Goal: Information Seeking & Learning: Understand process/instructions

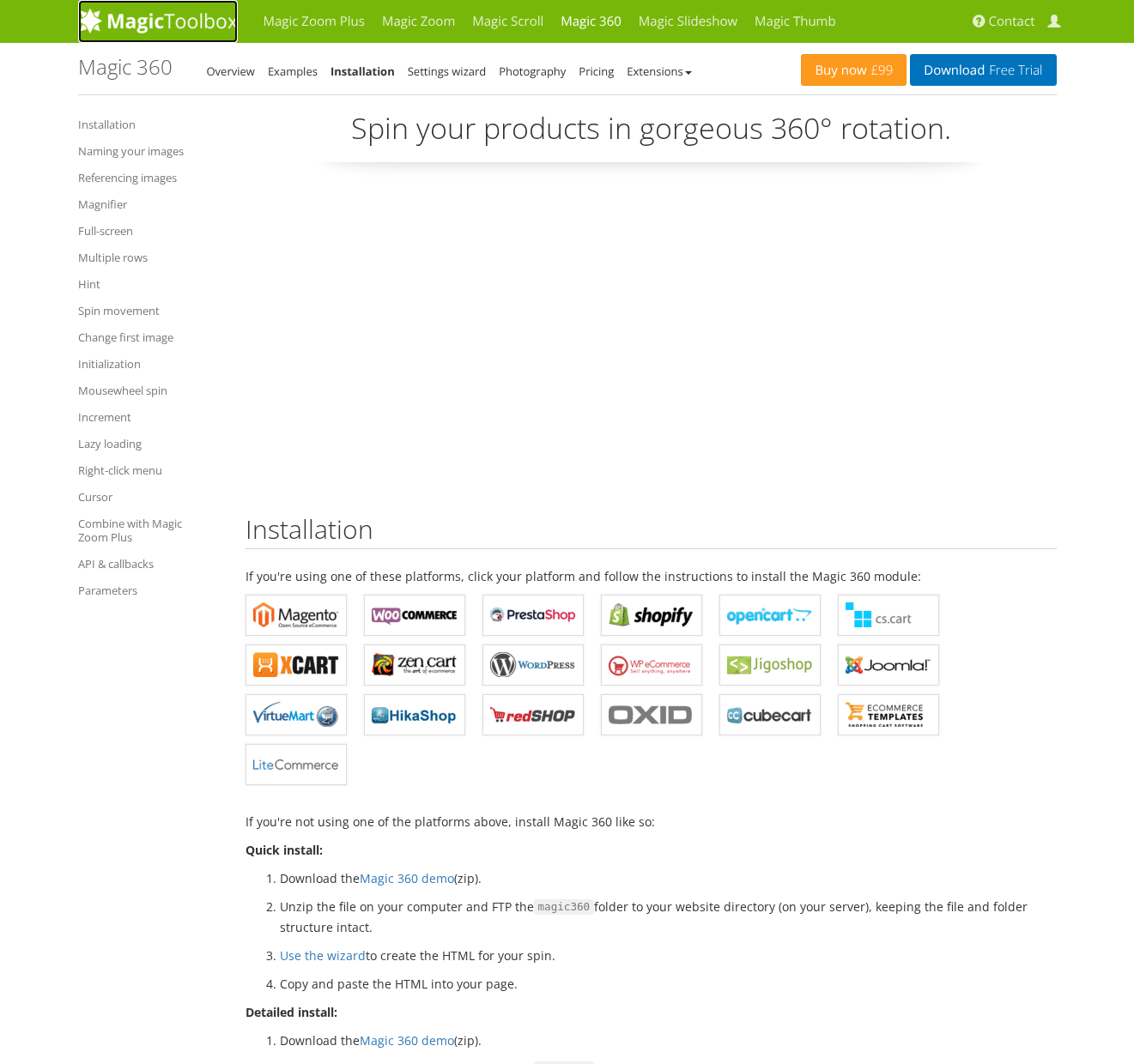
click at [171, 38] on link at bounding box center [158, 21] width 160 height 43
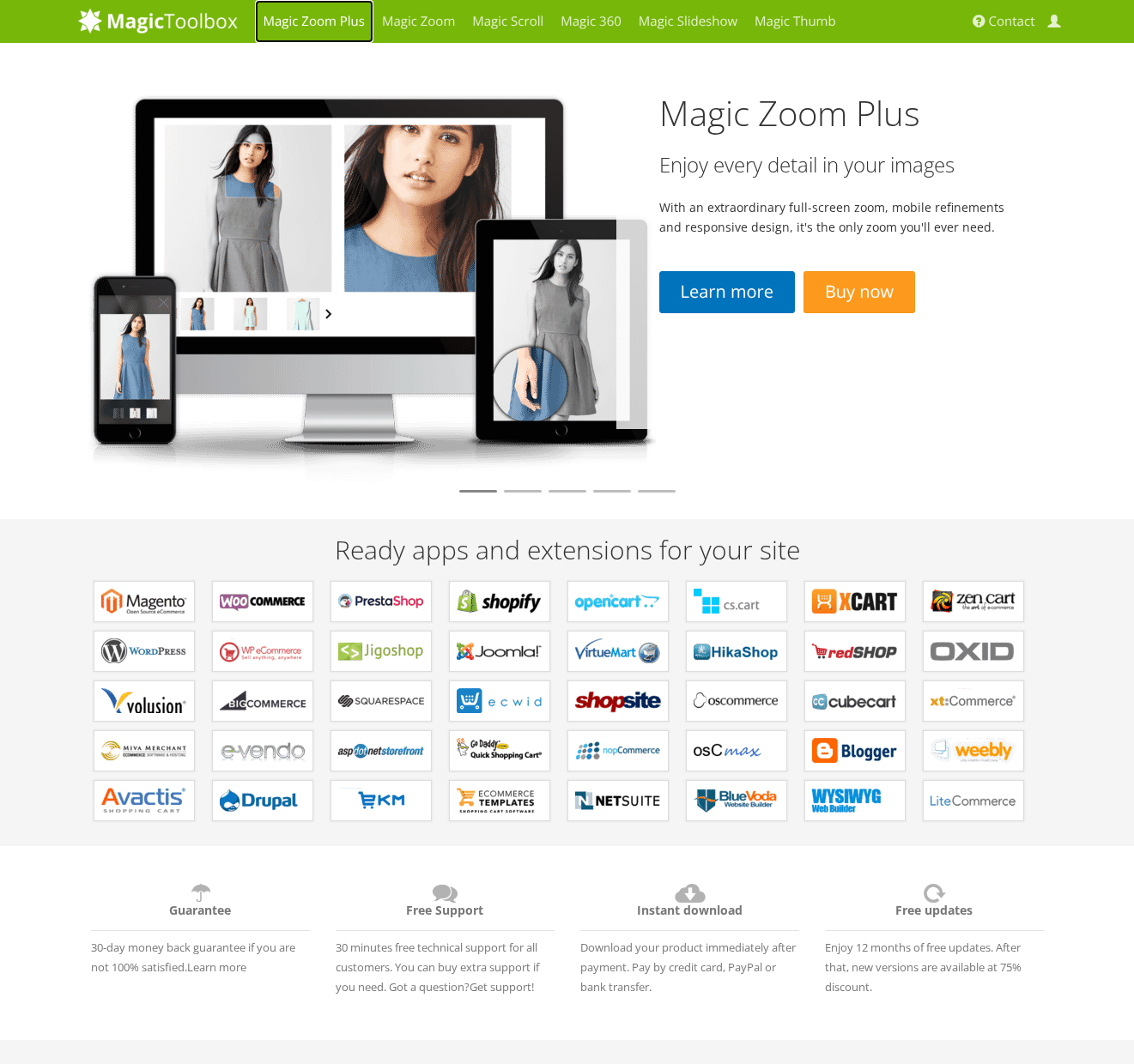
click at [331, 26] on link "Magic Zoom Plus" at bounding box center [314, 21] width 119 height 43
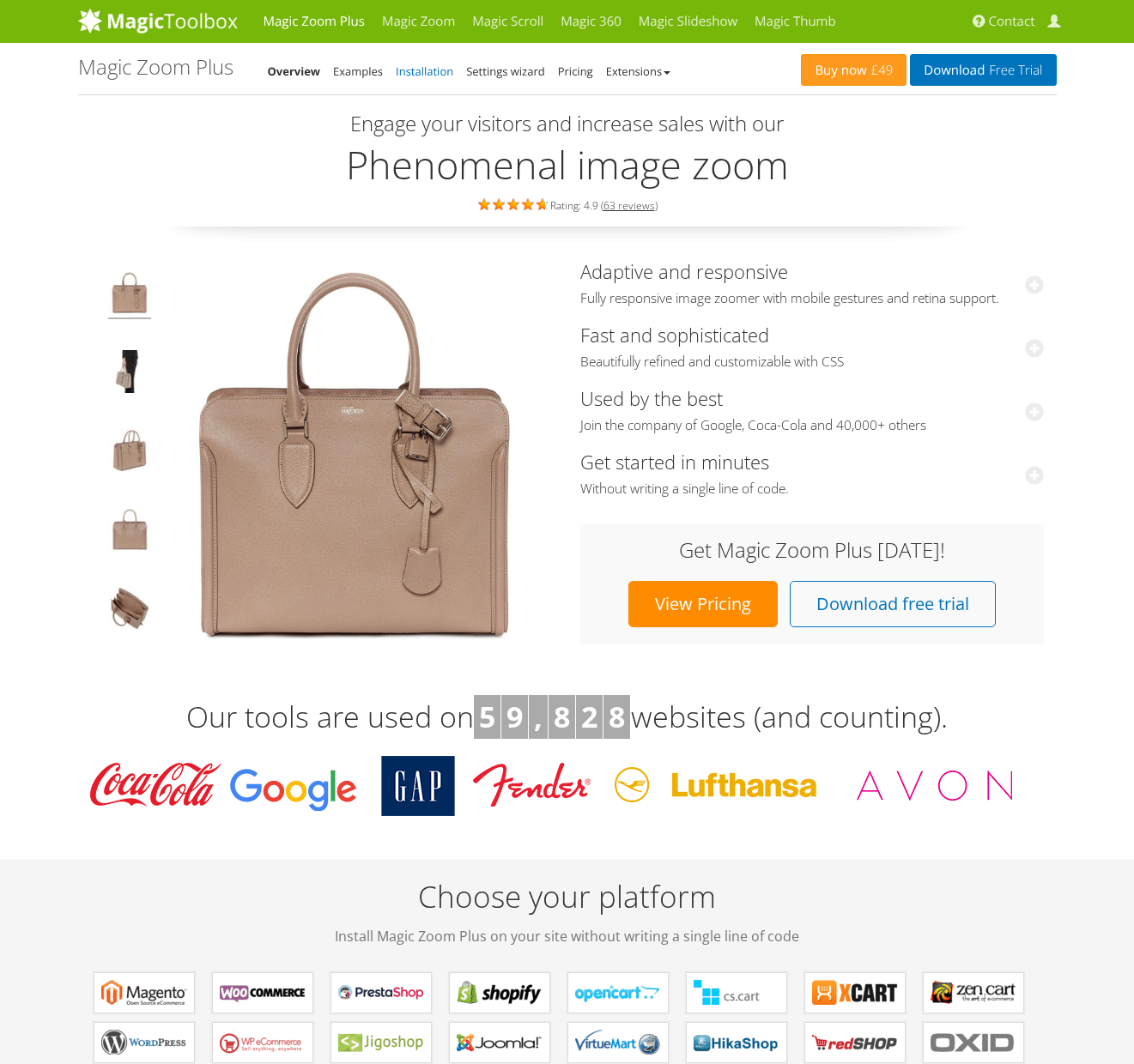
click at [437, 69] on link "Installation" at bounding box center [425, 72] width 58 height 16
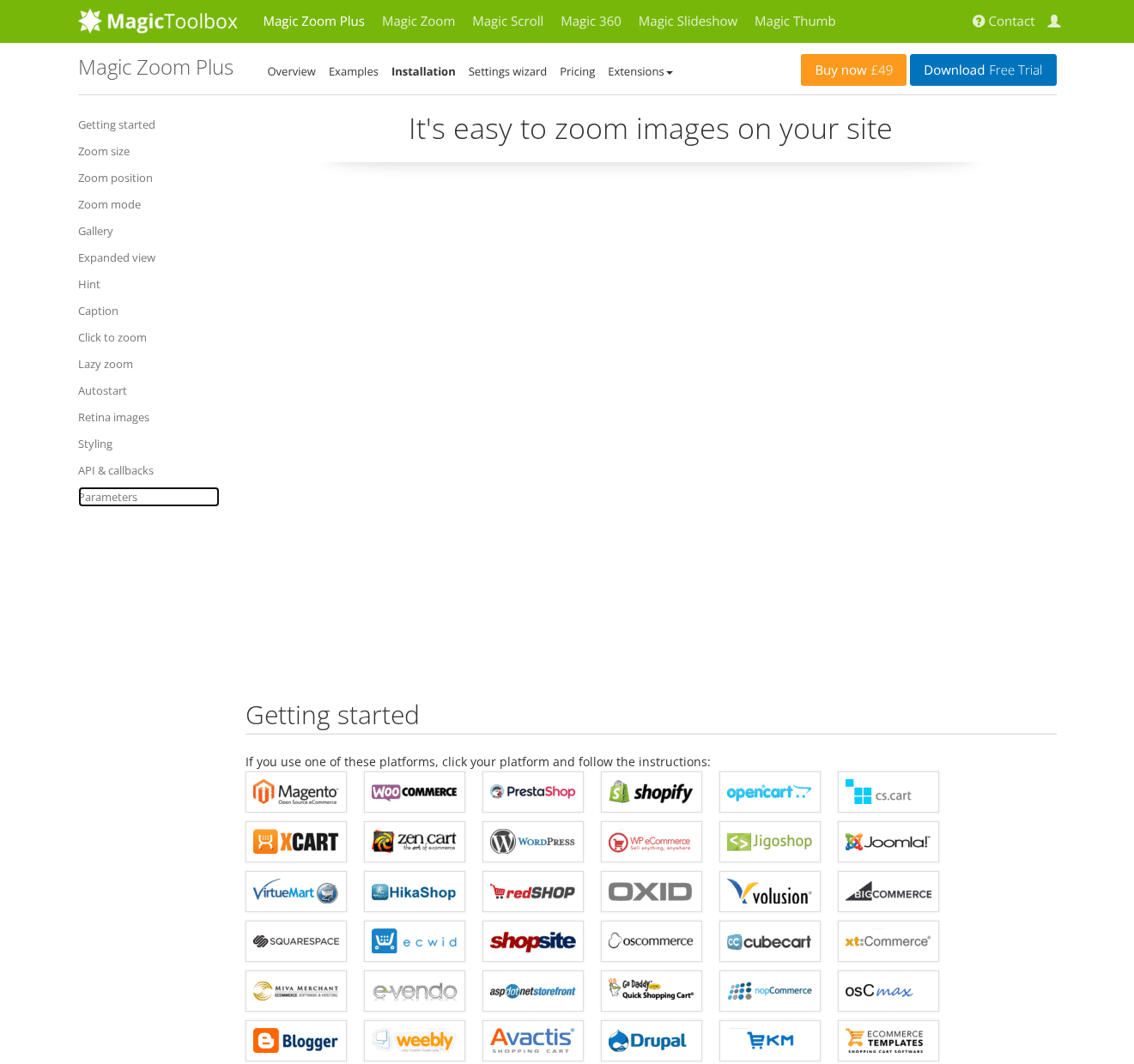
click at [112, 498] on link "Parameters" at bounding box center [149, 497] width 141 height 21
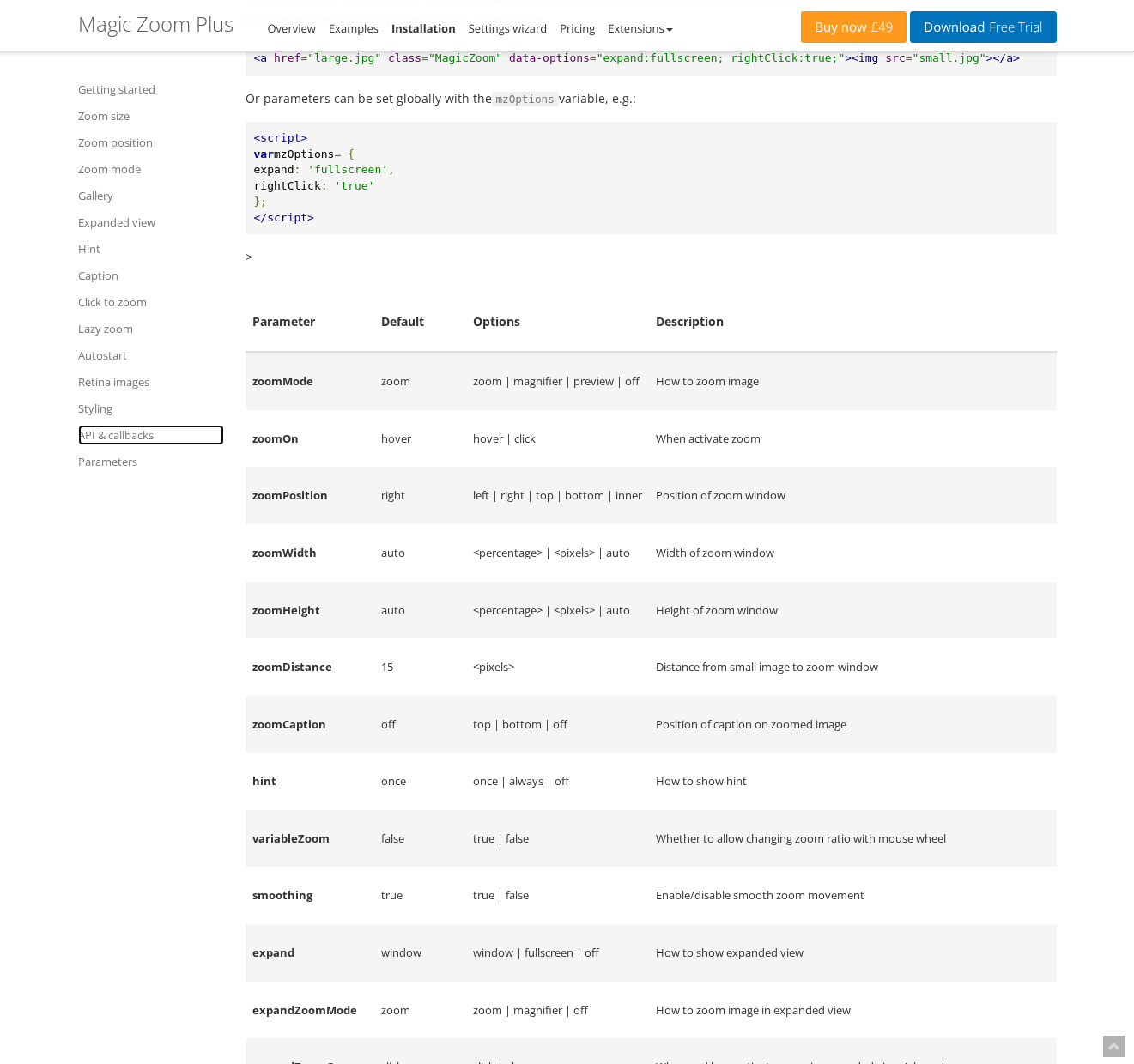
click at [144, 428] on link "API & callbacks" at bounding box center [151, 435] width 146 height 21
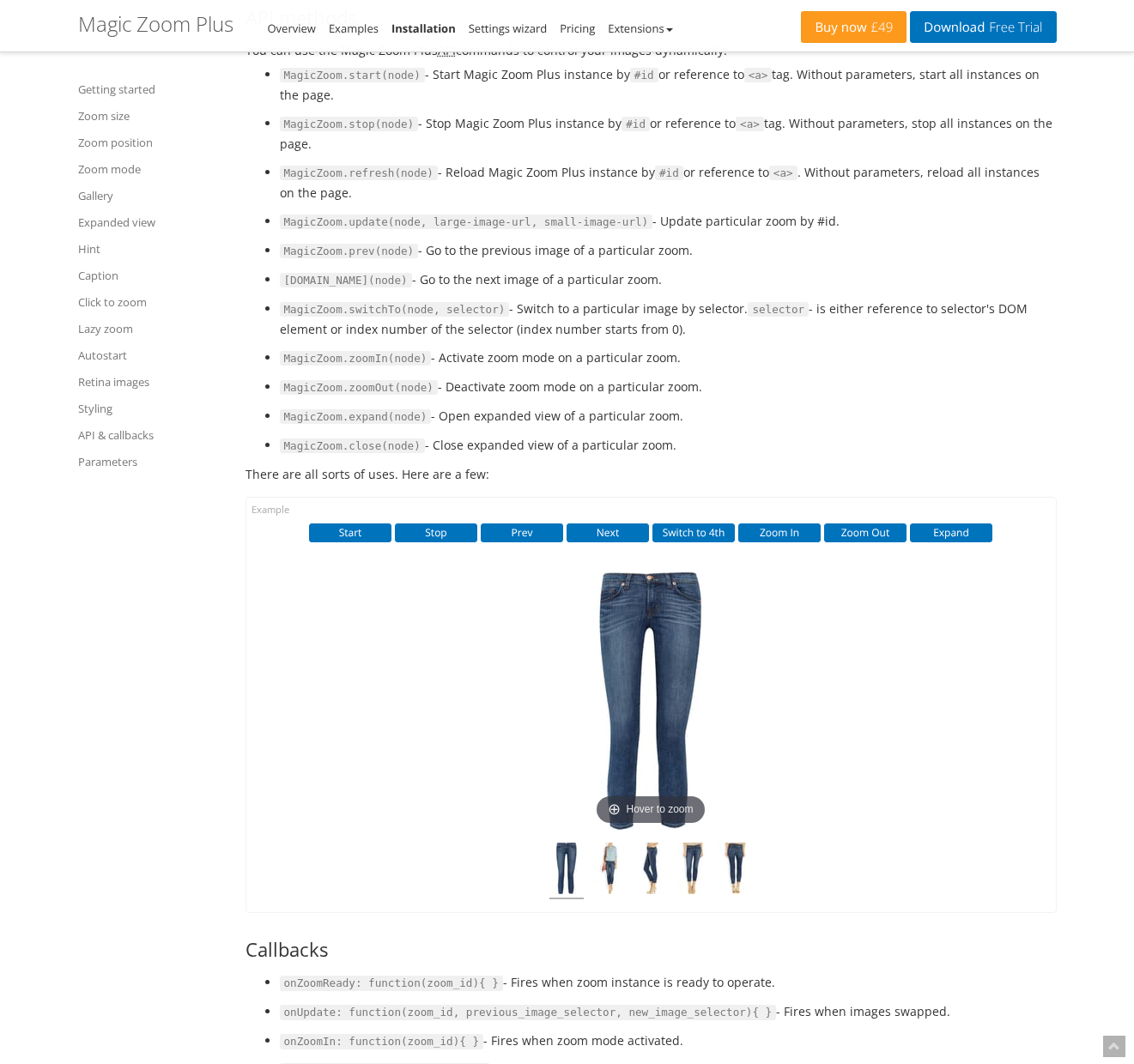
click at [297, 83] on code "MagicZoom.start(node)" at bounding box center [352, 76] width 145 height 16
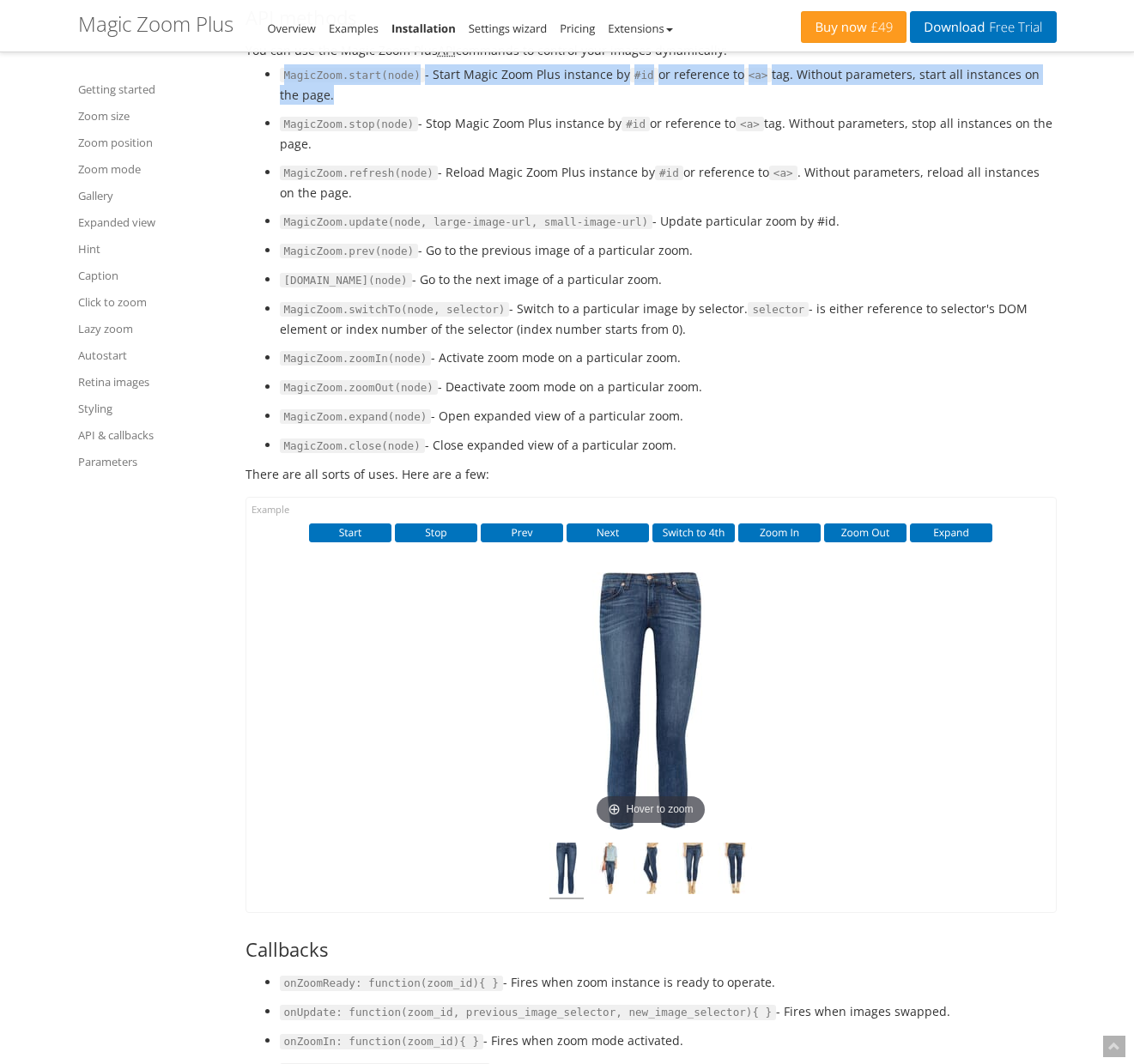
drag, startPoint x: 297, startPoint y: 197, endPoint x: 947, endPoint y: 217, distance: 650.3
click at [947, 105] on li "MagicZoom.start(node) - Start Magic Zoom Plus instance by #id or reference to <…" at bounding box center [668, 85] width 777 height 40
drag, startPoint x: 947, startPoint y: 217, endPoint x: 286, endPoint y: 205, distance: 661.1
click at [286, 105] on li "MagicZoom.start(node) - Start Magic Zoom Plus instance by #id or reference to <…" at bounding box center [668, 85] width 777 height 40
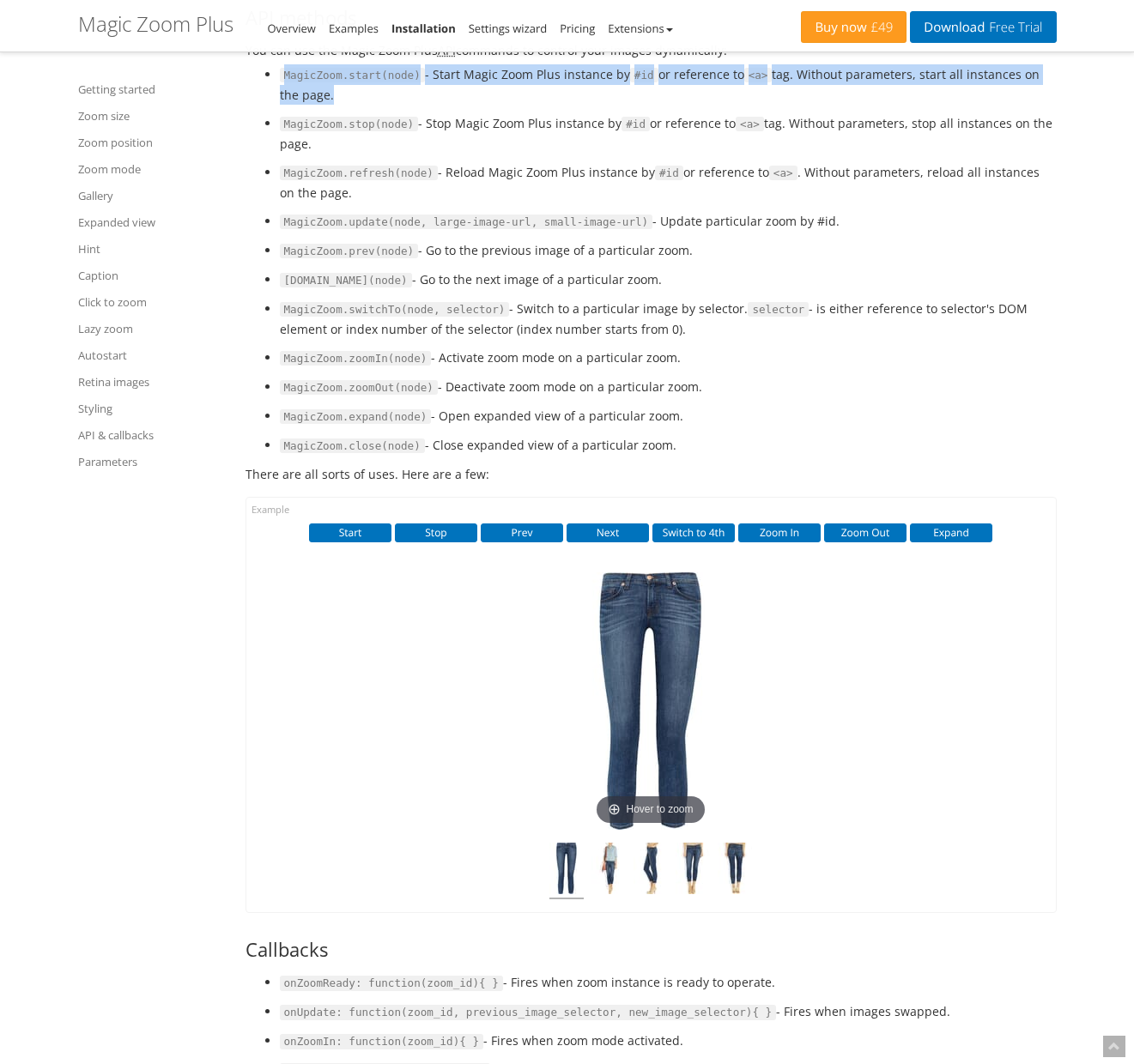
click at [286, 83] on code "MagicZoom.start(node)" at bounding box center [352, 76] width 145 height 16
drag, startPoint x: 286, startPoint y: 205, endPoint x: 898, endPoint y: 223, distance: 612.3
click at [898, 105] on li "MagicZoom.start(node) - Start Magic Zoom Plus instance by #id or reference to <…" at bounding box center [668, 85] width 777 height 40
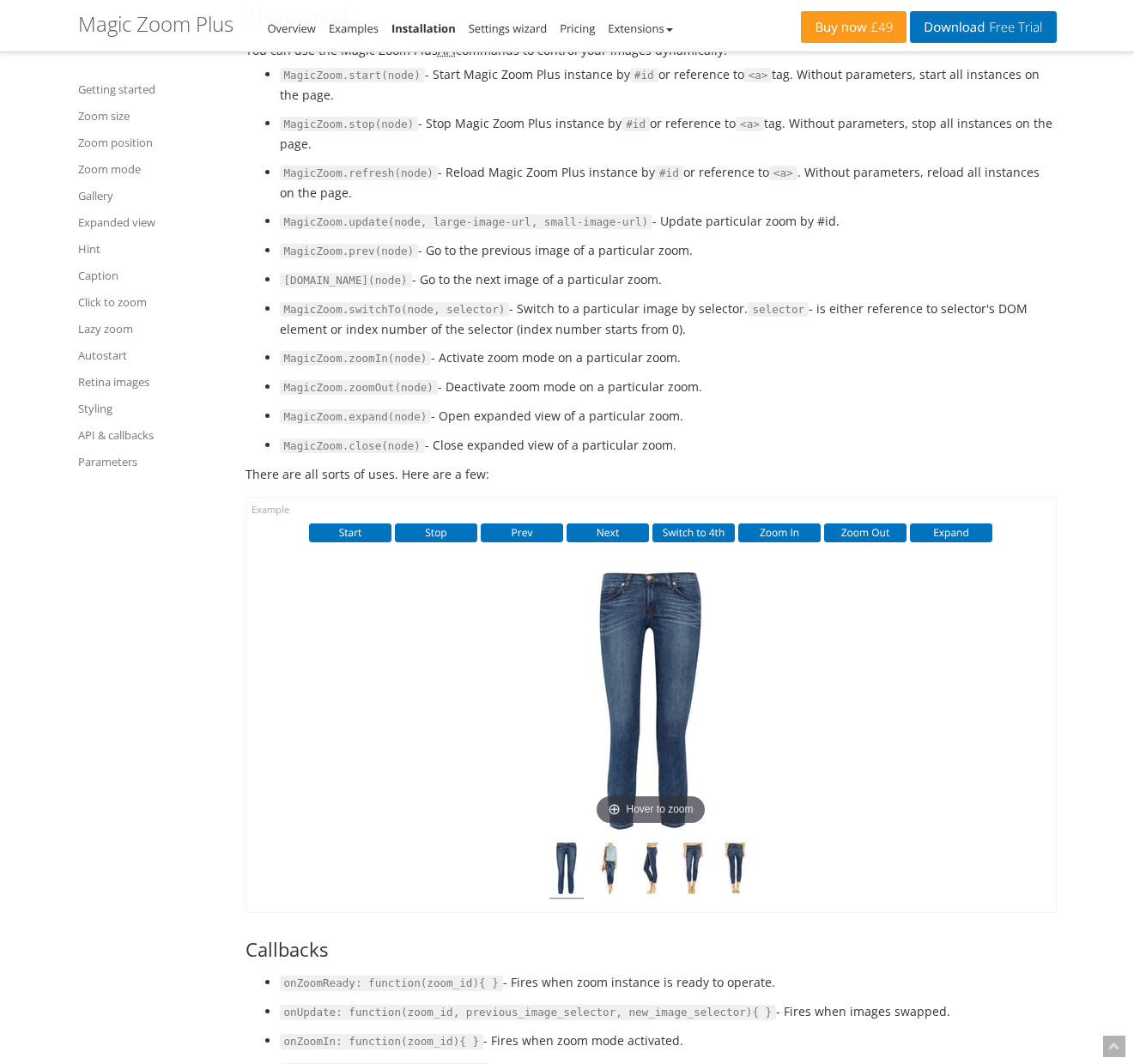
drag, startPoint x: 880, startPoint y: 222, endPoint x: 277, endPoint y: 203, distance: 603.3
click at [277, 203] on ul "MagicZoom.start(node) - Start Magic Zoom Plus instance by #id or reference to <…" at bounding box center [651, 260] width 811 height 392
click at [302, 83] on code "MagicZoom.start(node)" at bounding box center [352, 76] width 145 height 16
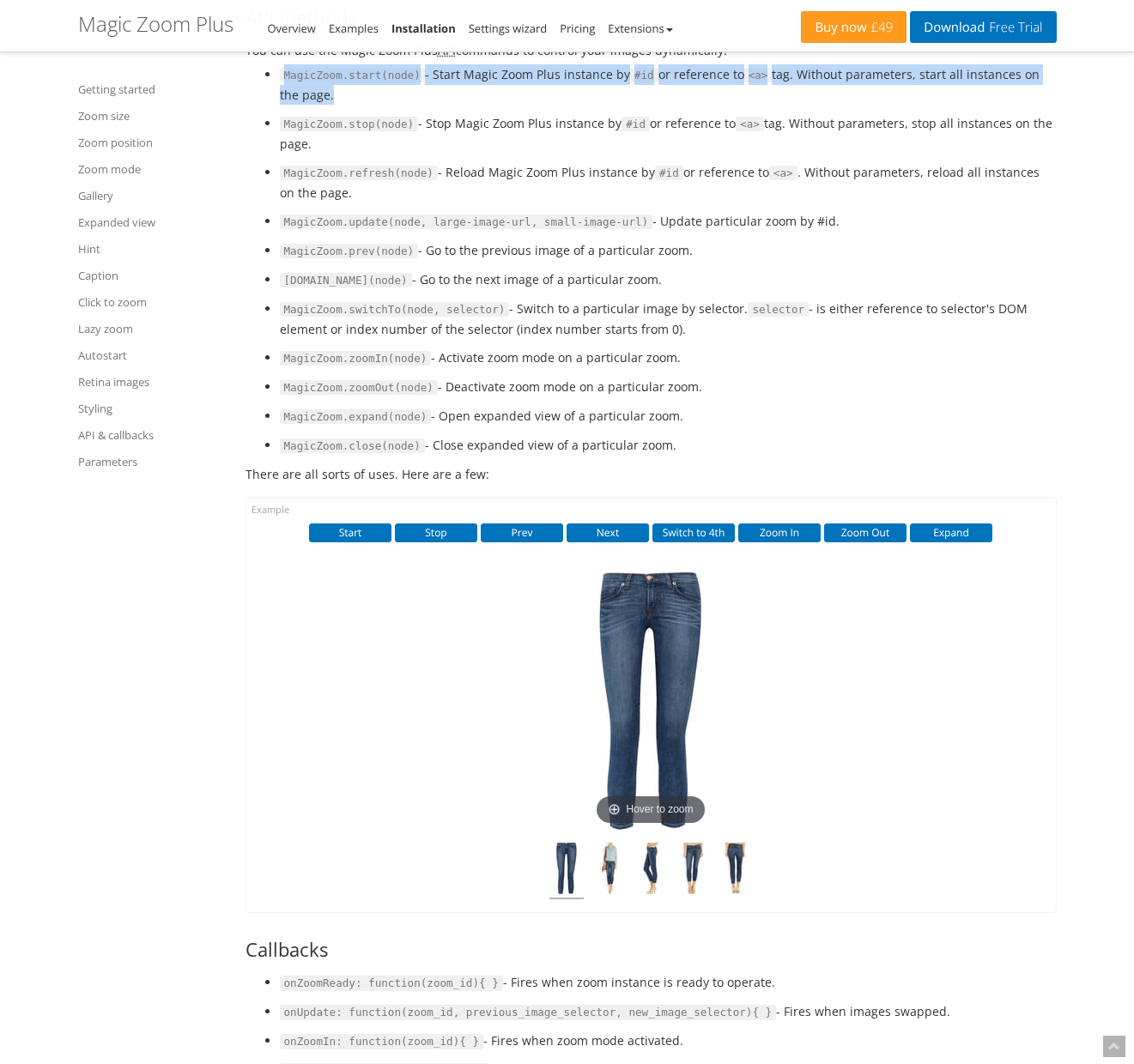
drag, startPoint x: 302, startPoint y: 203, endPoint x: 923, endPoint y: 221, distance: 621.3
click at [923, 105] on li "MagicZoom.start(node) - Start Magic Zoom Plus instance by #id or reference to <…" at bounding box center [668, 85] width 777 height 40
drag, startPoint x: 923, startPoint y: 221, endPoint x: 285, endPoint y: 196, distance: 638.5
click at [285, 105] on li "MagicZoom.start(node) - Start Magic Zoom Plus instance by #id or reference to <…" at bounding box center [668, 85] width 777 height 40
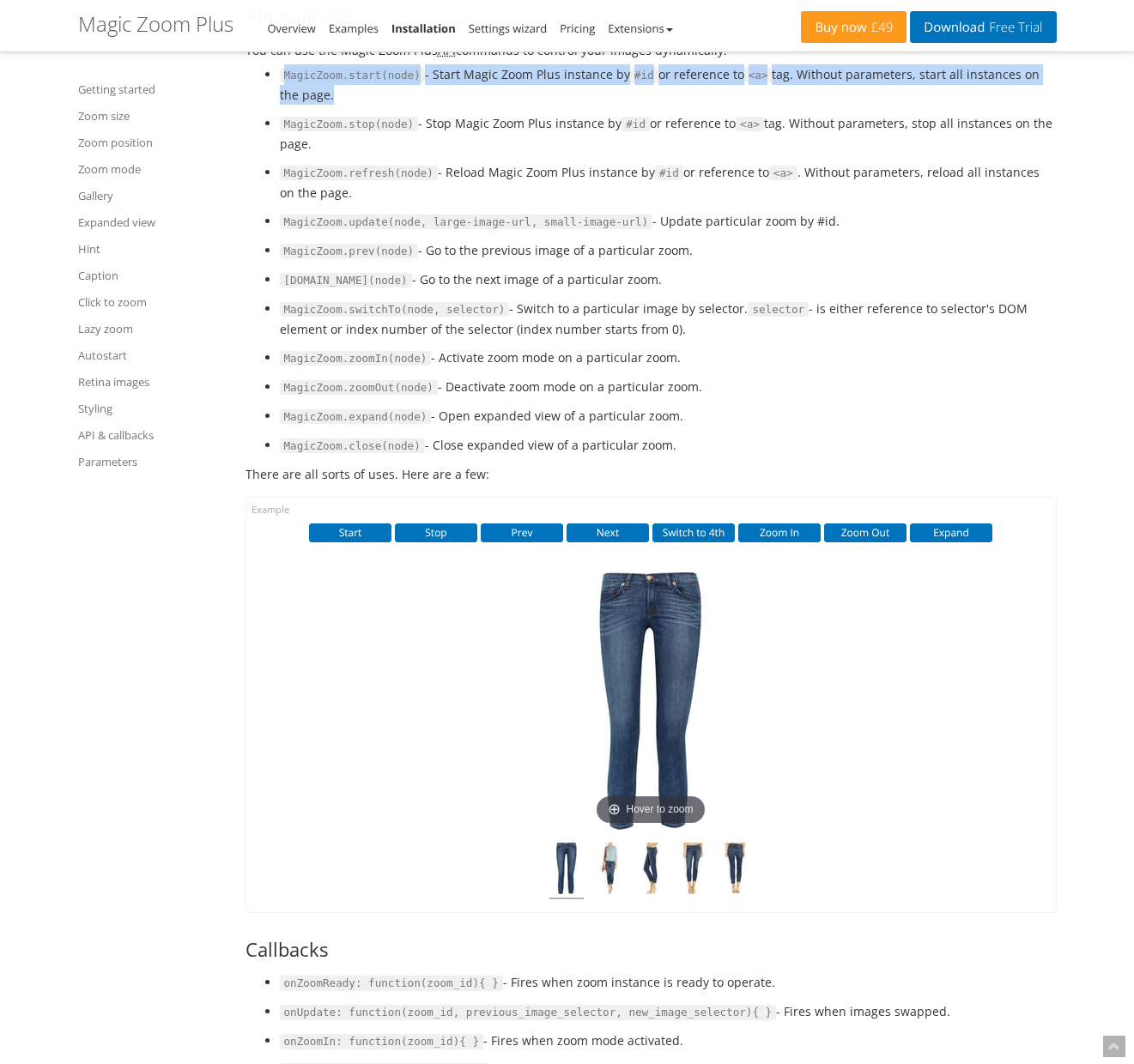
click at [310, 83] on code "MagicZoom.start(node)" at bounding box center [352, 76] width 145 height 16
drag, startPoint x: 310, startPoint y: 199, endPoint x: 857, endPoint y: 222, distance: 547.5
click at [857, 105] on li "MagicZoom.start(node) - Start Magic Zoom Plus instance by #id or reference to <…" at bounding box center [668, 85] width 777 height 40
drag, startPoint x: 836, startPoint y: 220, endPoint x: 300, endPoint y: 202, distance: 536.3
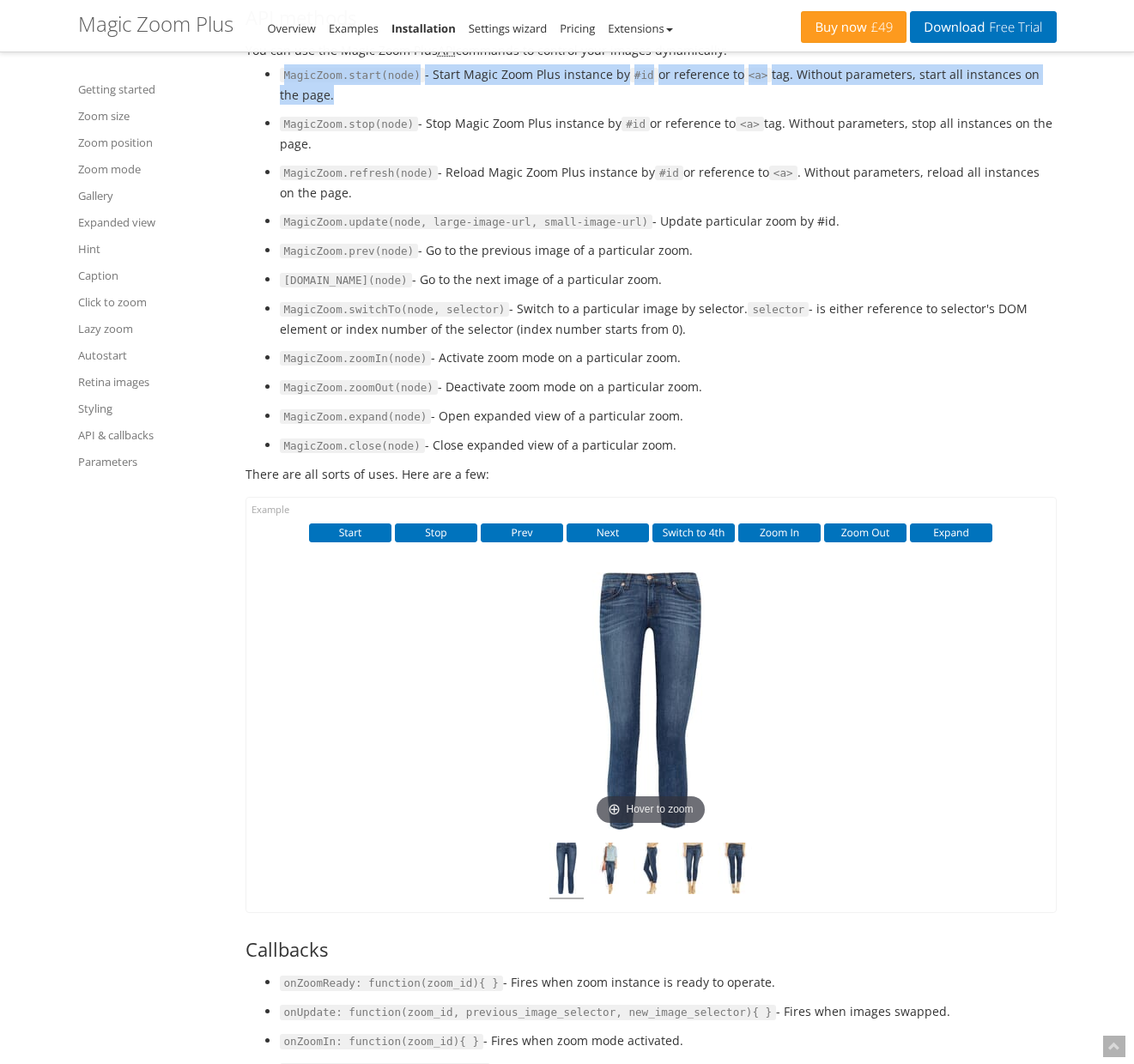
click at [300, 105] on li "MagicZoom.start(node) - Start Magic Zoom Plus instance by #id or reference to <…" at bounding box center [668, 85] width 777 height 40
click at [300, 83] on code "MagicZoom.start(node)" at bounding box center [352, 76] width 145 height 16
drag, startPoint x: 300, startPoint y: 202, endPoint x: 867, endPoint y: 223, distance: 567.4
click at [867, 105] on li "MagicZoom.start(node) - Start Magic Zoom Plus instance by #id or reference to <…" at bounding box center [668, 85] width 777 height 40
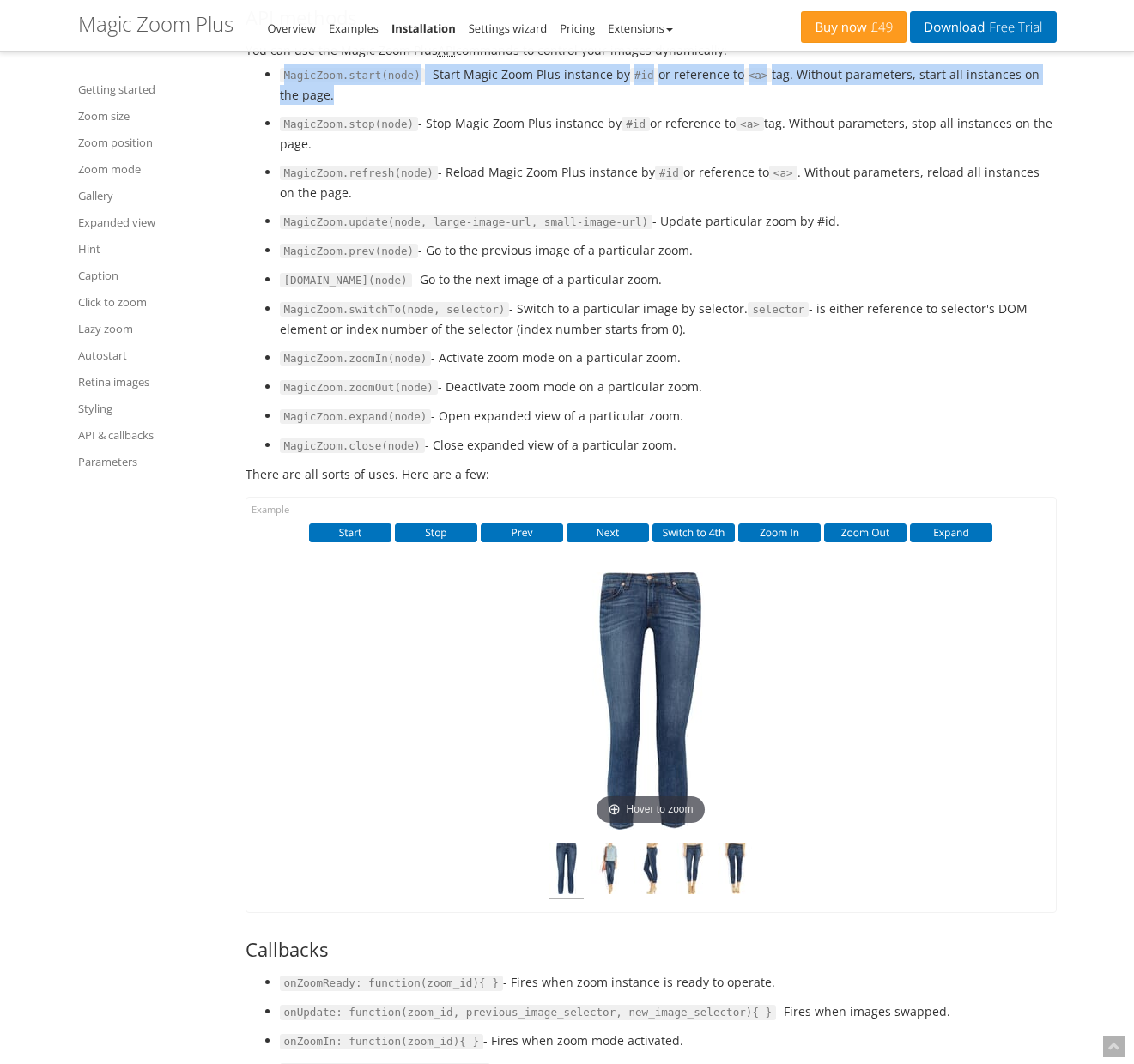
drag, startPoint x: 867, startPoint y: 223, endPoint x: 275, endPoint y: 203, distance: 592.3
click at [275, 203] on ul "MagicZoom.start(node) - Start Magic Zoom Plus instance by #id or reference to <…" at bounding box center [651, 260] width 811 height 392
click at [303, 83] on code "MagicZoom.start(node)" at bounding box center [352, 76] width 145 height 16
drag, startPoint x: 303, startPoint y: 206, endPoint x: 935, endPoint y: 224, distance: 632.3
click at [935, 105] on li "MagicZoom.start(node) - Start Magic Zoom Plus instance by #id or reference to <…" at bounding box center [668, 85] width 777 height 40
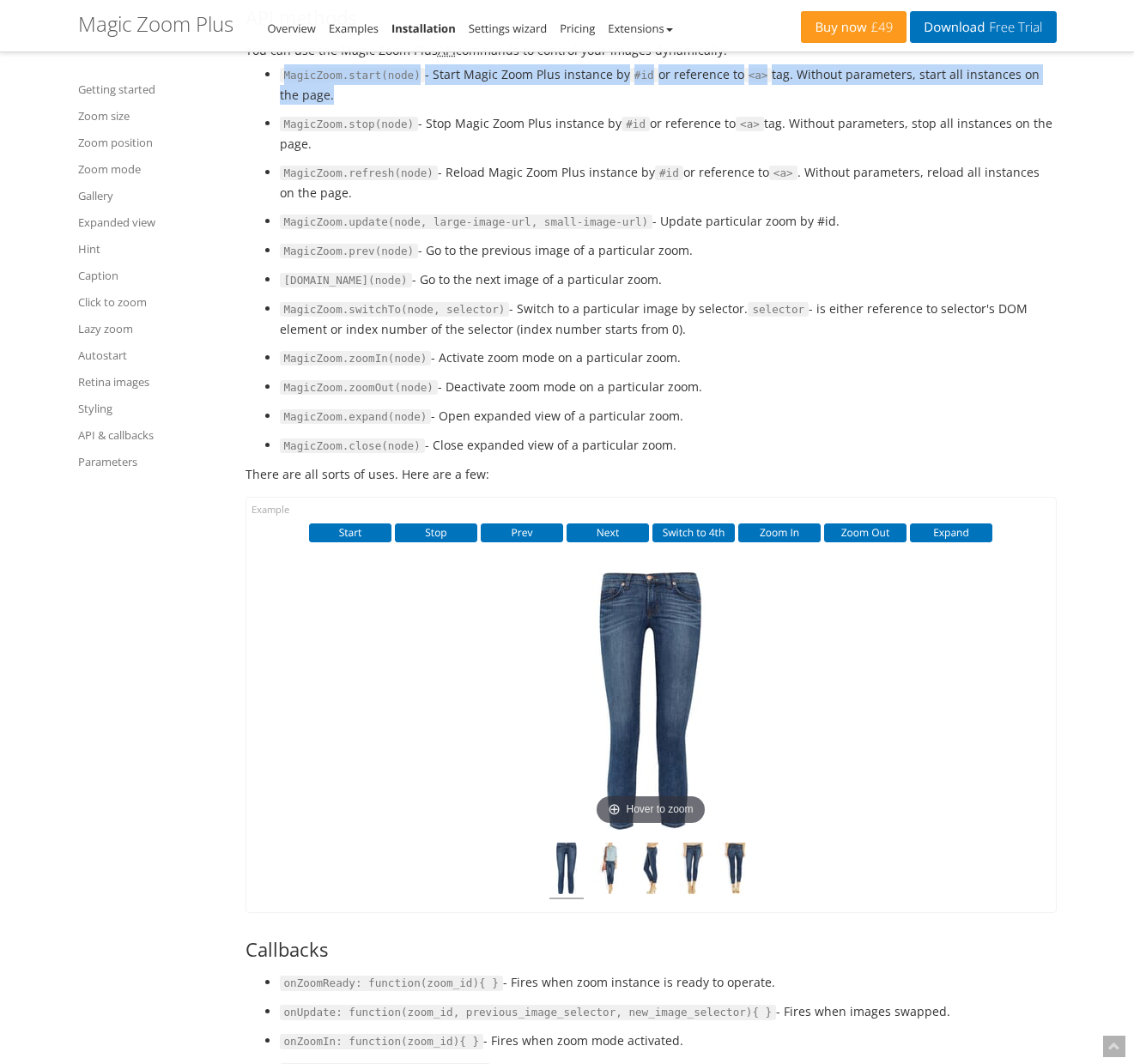
click at [935, 105] on li "MagicZoom.start(node) - Start Magic Zoom Plus instance by #id or reference to <…" at bounding box center [668, 85] width 777 height 40
drag, startPoint x: 935, startPoint y: 224, endPoint x: 296, endPoint y: 206, distance: 639.3
click at [296, 105] on li "MagicZoom.start(node) - Start Magic Zoom Plus instance by #id or reference to <…" at bounding box center [668, 85] width 777 height 40
click at [296, 83] on code "MagicZoom.start(node)" at bounding box center [352, 76] width 145 height 16
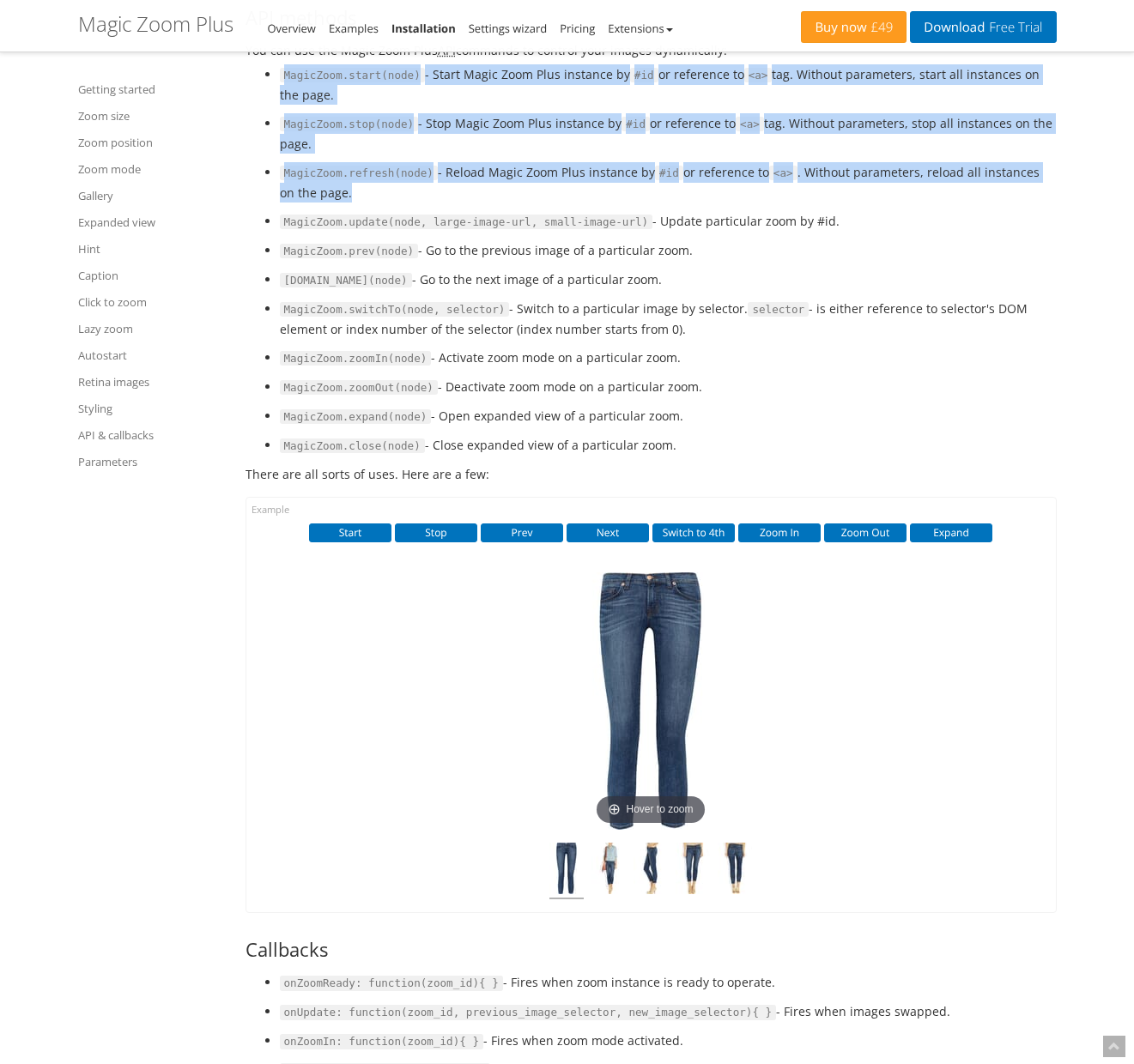
drag, startPoint x: 296, startPoint y: 206, endPoint x: 924, endPoint y: 317, distance: 637.7
click at [924, 317] on ul "MagicZoom.start(node) - Start Magic Zoom Plus instance by #id or reference to <…" at bounding box center [651, 260] width 811 height 392
click at [924, 202] on li "MagicZoom.refresh(node) - Reload Magic Zoom Plus instance by #id or reference t…" at bounding box center [668, 182] width 777 height 40
drag, startPoint x: 904, startPoint y: 304, endPoint x: 263, endPoint y: 203, distance: 648.9
click at [263, 203] on ul "MagicZoom.start(node) - Start Magic Zoom Plus instance by #id or reference to <…" at bounding box center [651, 260] width 811 height 392
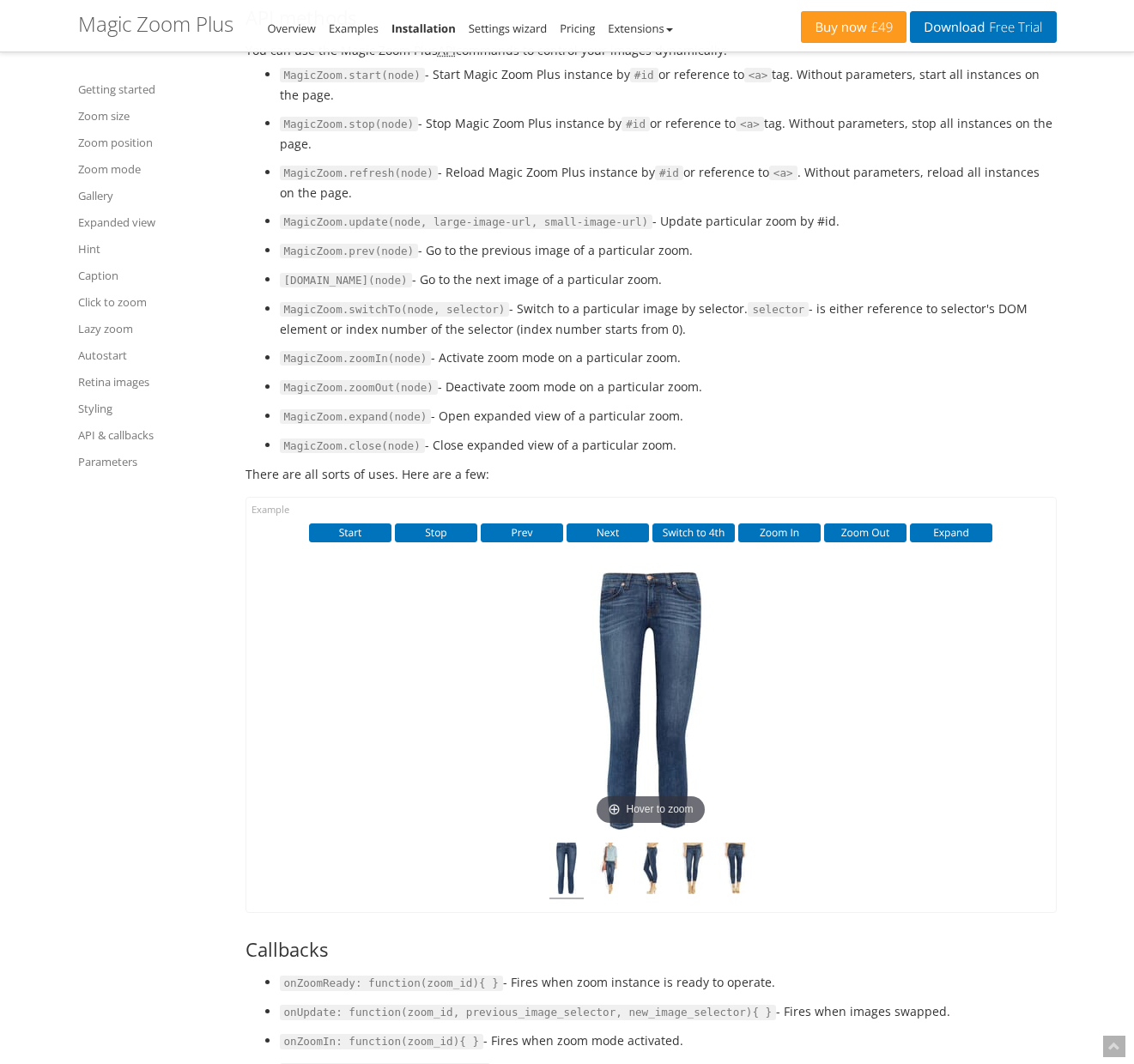
click at [304, 83] on code "MagicZoom.start(node)" at bounding box center [352, 76] width 145 height 16
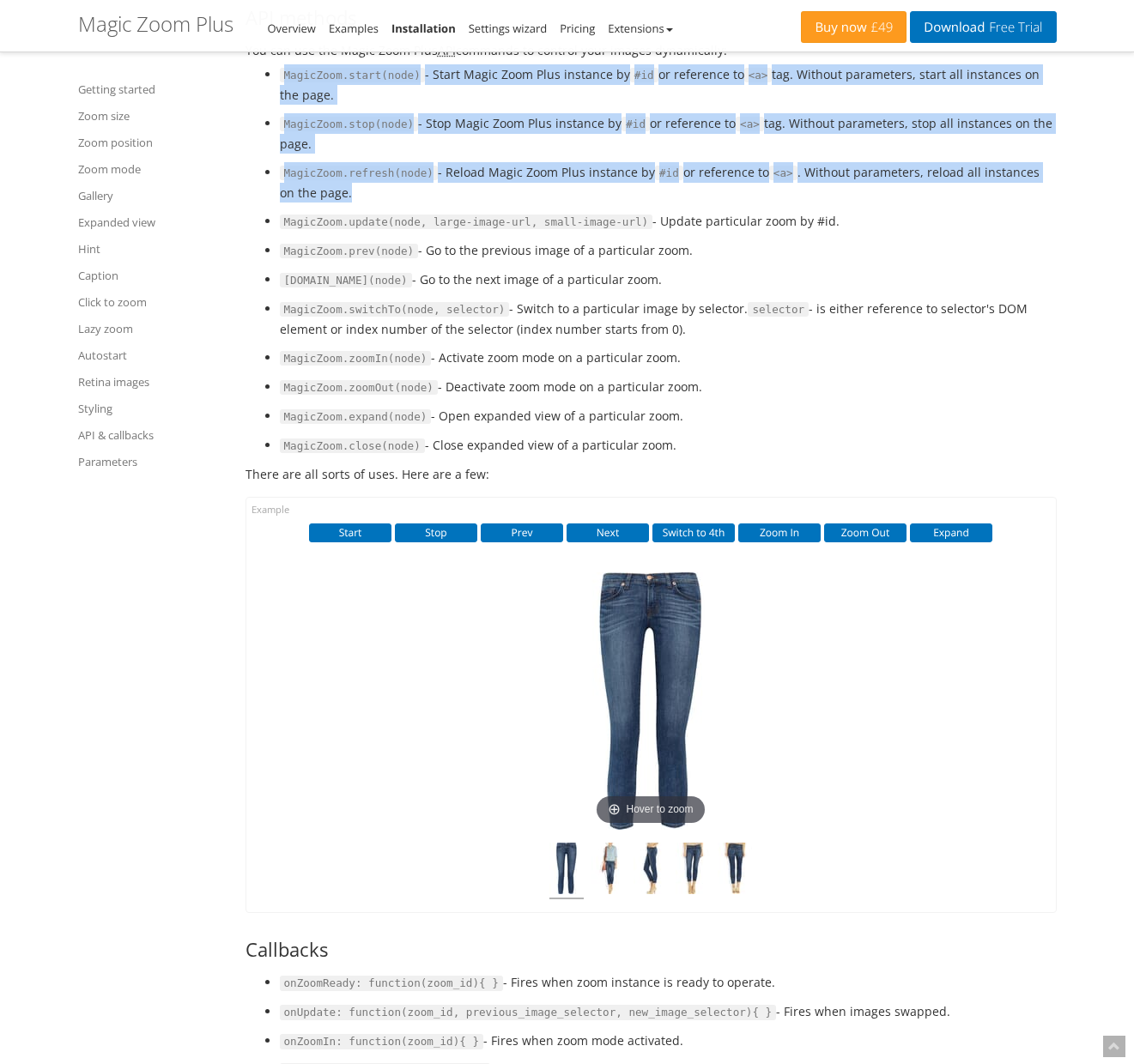
drag, startPoint x: 304, startPoint y: 199, endPoint x: 891, endPoint y: 321, distance: 599.5
click at [891, 321] on ul "MagicZoom.start(node) - Start Magic Zoom Plus instance by #id or reference to <…" at bounding box center [651, 260] width 811 height 392
click at [891, 202] on li "MagicZoom.refresh(node) - Reload Magic Zoom Plus instance by #id or reference t…" at bounding box center [668, 182] width 777 height 40
drag, startPoint x: 886, startPoint y: 310, endPoint x: 277, endPoint y: 204, distance: 618.2
click at [262, 200] on ul "MagicZoom.start(node) - Start Magic Zoom Plus instance by #id or reference to <…" at bounding box center [651, 260] width 811 height 392
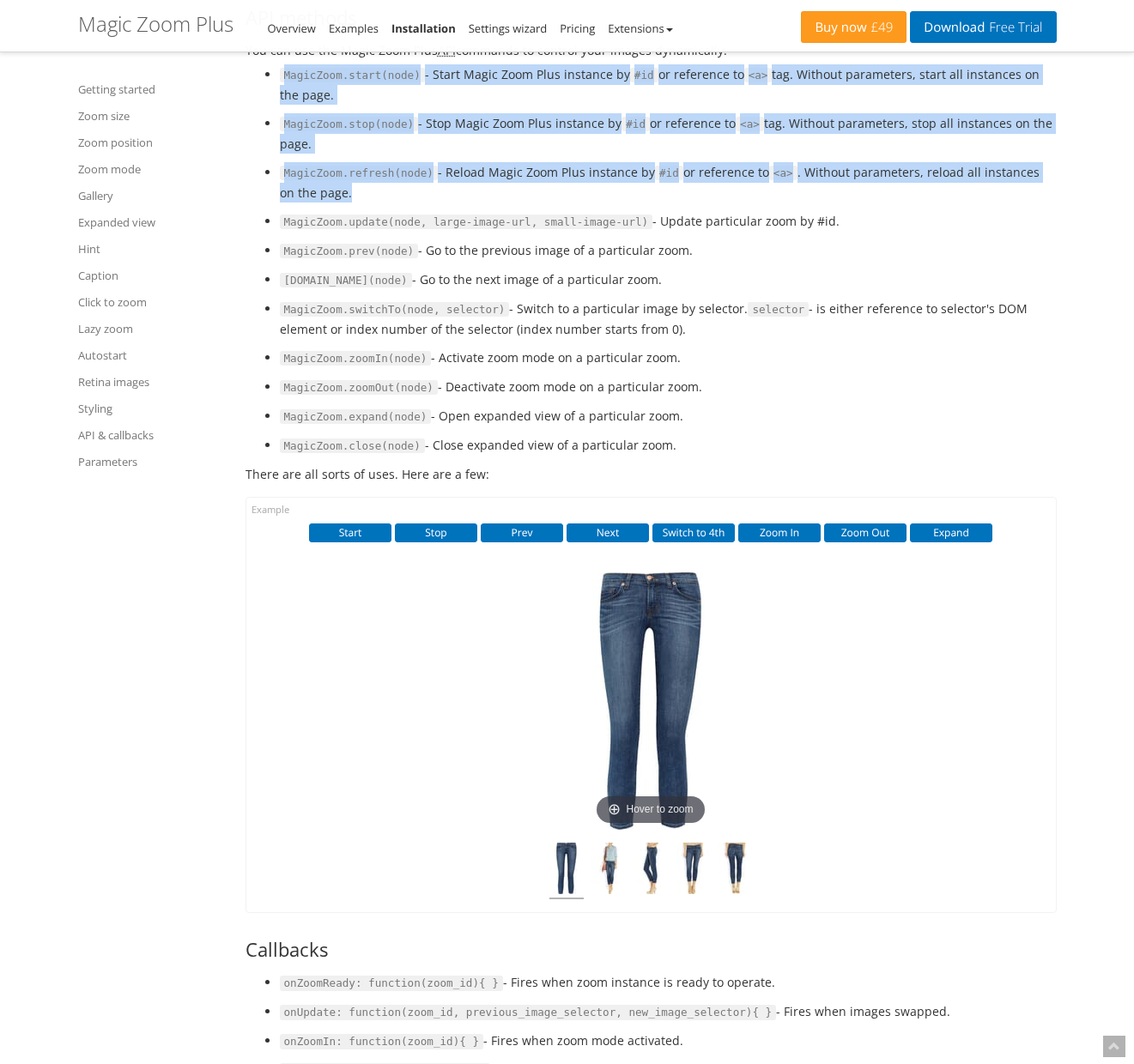
click at [299, 83] on code "MagicZoom.start(node)" at bounding box center [352, 76] width 145 height 16
drag, startPoint x: 299, startPoint y: 206, endPoint x: 900, endPoint y: 322, distance: 612.1
click at [900, 322] on ul "MagicZoom.start(node) - Start Magic Zoom Plus instance by #id or reference to <…" at bounding box center [651, 260] width 811 height 392
click at [900, 202] on li "MagicZoom.refresh(node) - Reload Magic Zoom Plus instance by #id or reference t…" at bounding box center [668, 182] width 777 height 40
drag, startPoint x: 900, startPoint y: 322, endPoint x: 235, endPoint y: 186, distance: 678.8
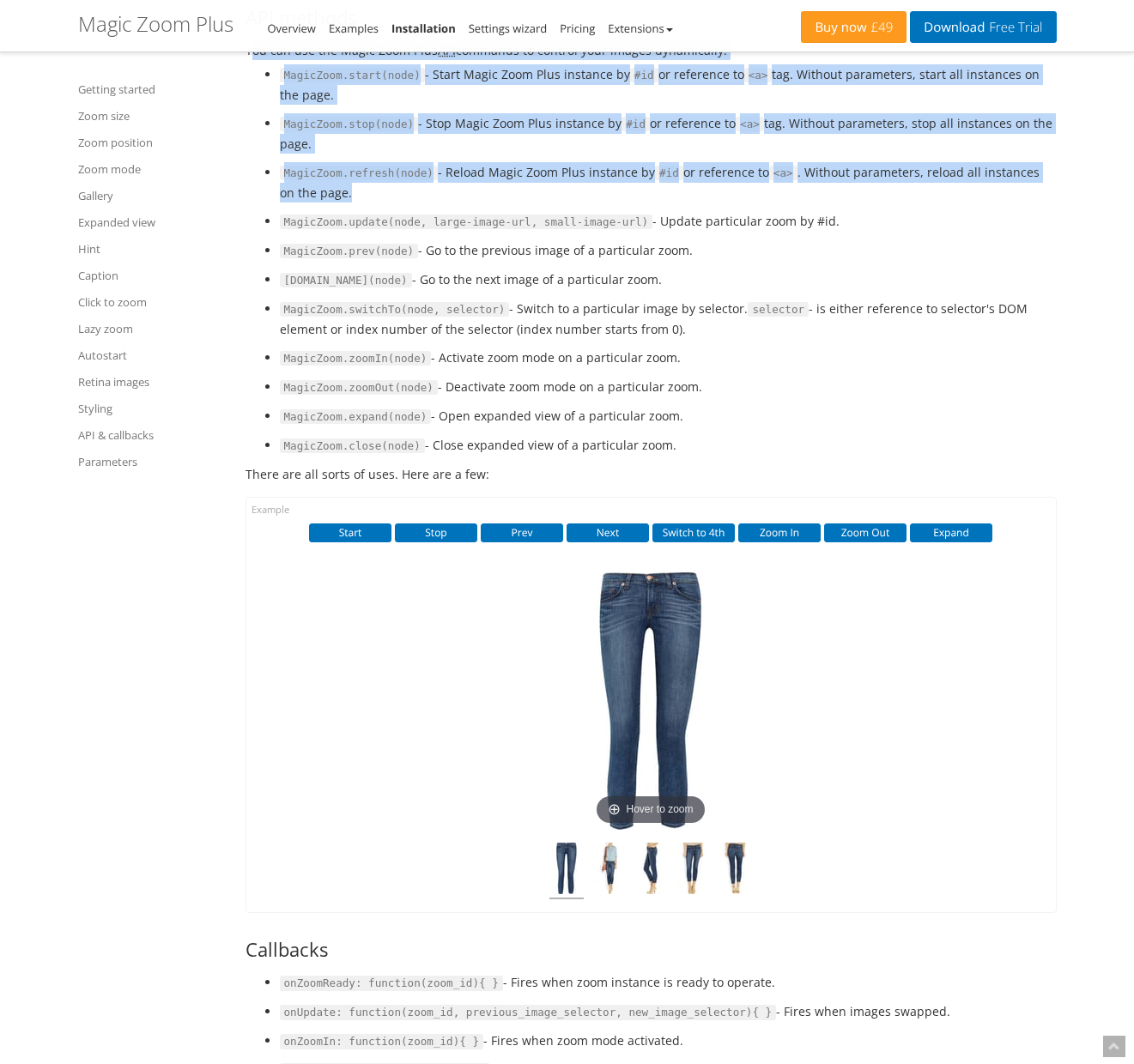
click at [319, 83] on code "MagicZoom.start(node)" at bounding box center [352, 76] width 145 height 16
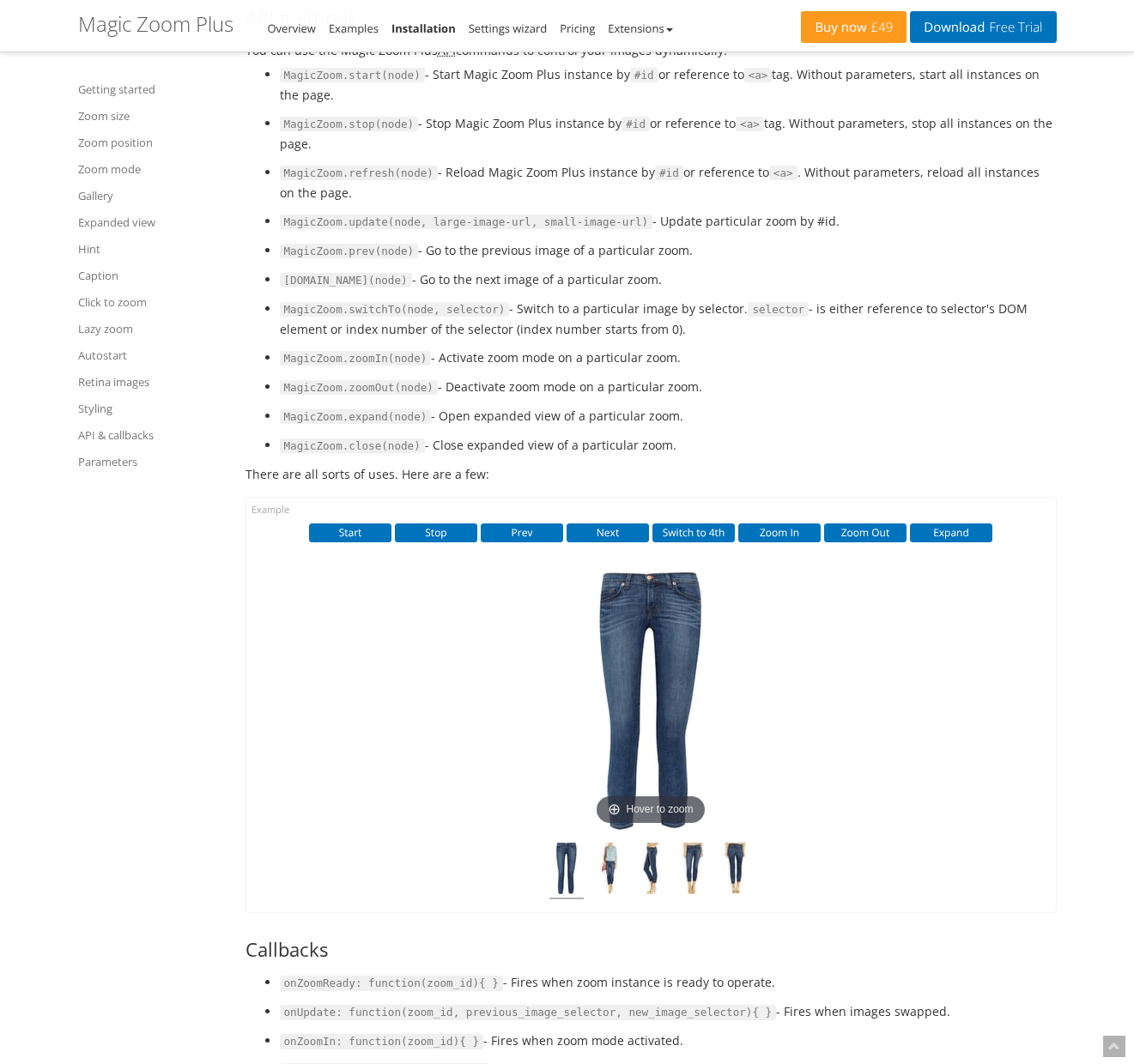
click at [316, 83] on code "MagicZoom.start(node)" at bounding box center [352, 76] width 145 height 16
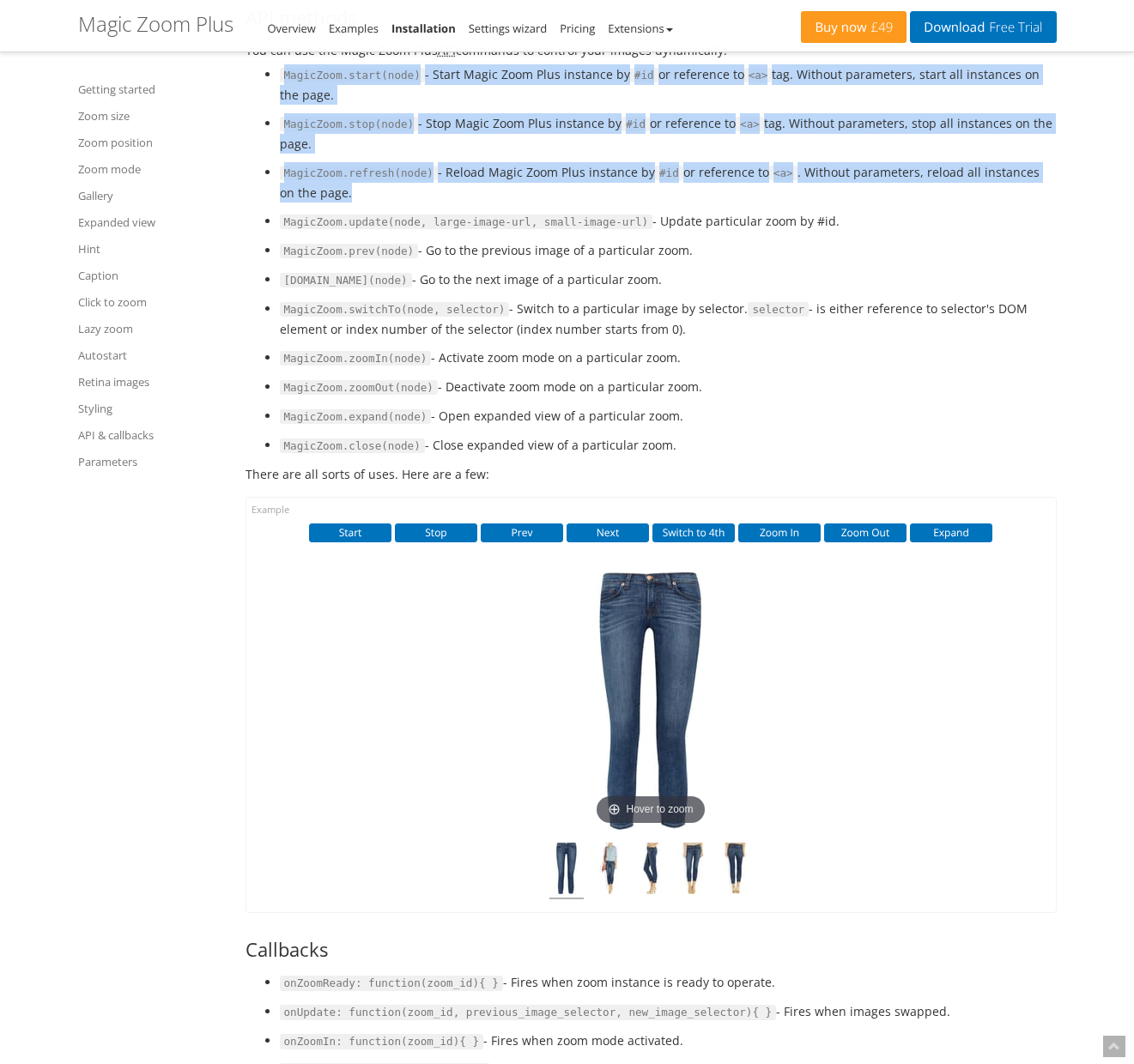
drag, startPoint x: 316, startPoint y: 202, endPoint x: 839, endPoint y: 314, distance: 534.9
click at [839, 314] on ul "MagicZoom.start(node) - Start Magic Zoom Plus instance by #id or reference to <…" at bounding box center [651, 260] width 811 height 392
click at [839, 202] on li "MagicZoom.refresh(node) - Reload Magic Zoom Plus instance by #id or reference t…" at bounding box center [668, 182] width 777 height 40
drag, startPoint x: 839, startPoint y: 314, endPoint x: 297, endPoint y: 199, distance: 554.1
click at [297, 199] on ul "MagicZoom.start(node) - Start Magic Zoom Plus instance by #id or reference to <…" at bounding box center [651, 260] width 811 height 392
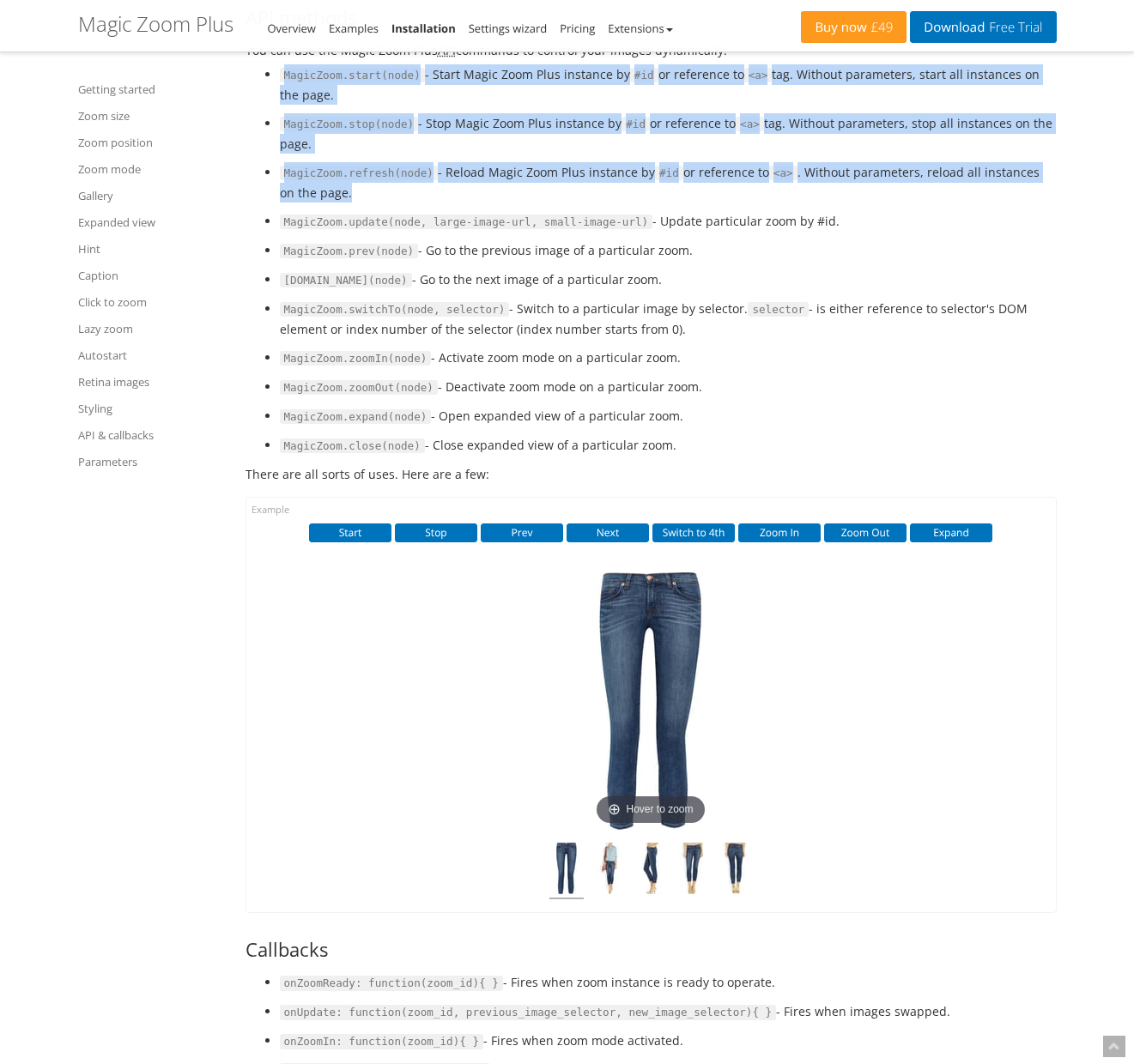
click at [297, 83] on code "MagicZoom.start(node)" at bounding box center [352, 76] width 145 height 16
drag, startPoint x: 297, startPoint y: 199, endPoint x: 870, endPoint y: 307, distance: 583.1
click at [870, 307] on ul "MagicZoom.start(node) - Start Magic Zoom Plus instance by #id or reference to <…" at bounding box center [651, 260] width 811 height 392
click at [870, 202] on li "MagicZoom.refresh(node) - Reload Magic Zoom Plus instance by #id or reference t…" at bounding box center [668, 182] width 777 height 40
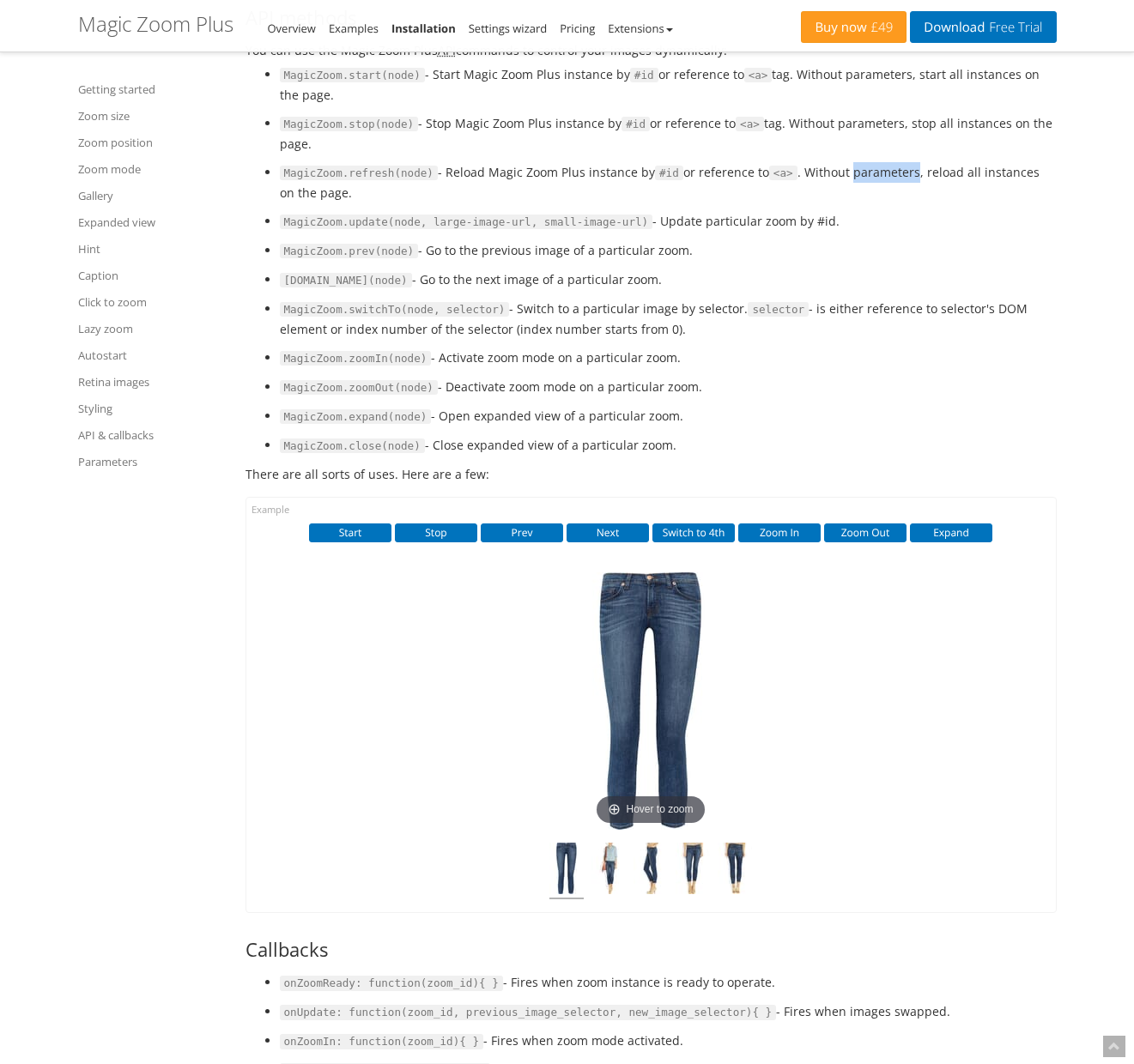
click at [870, 202] on li "MagicZoom.refresh(node) - Reload Magic Zoom Plus instance by #id or reference t…" at bounding box center [668, 182] width 777 height 40
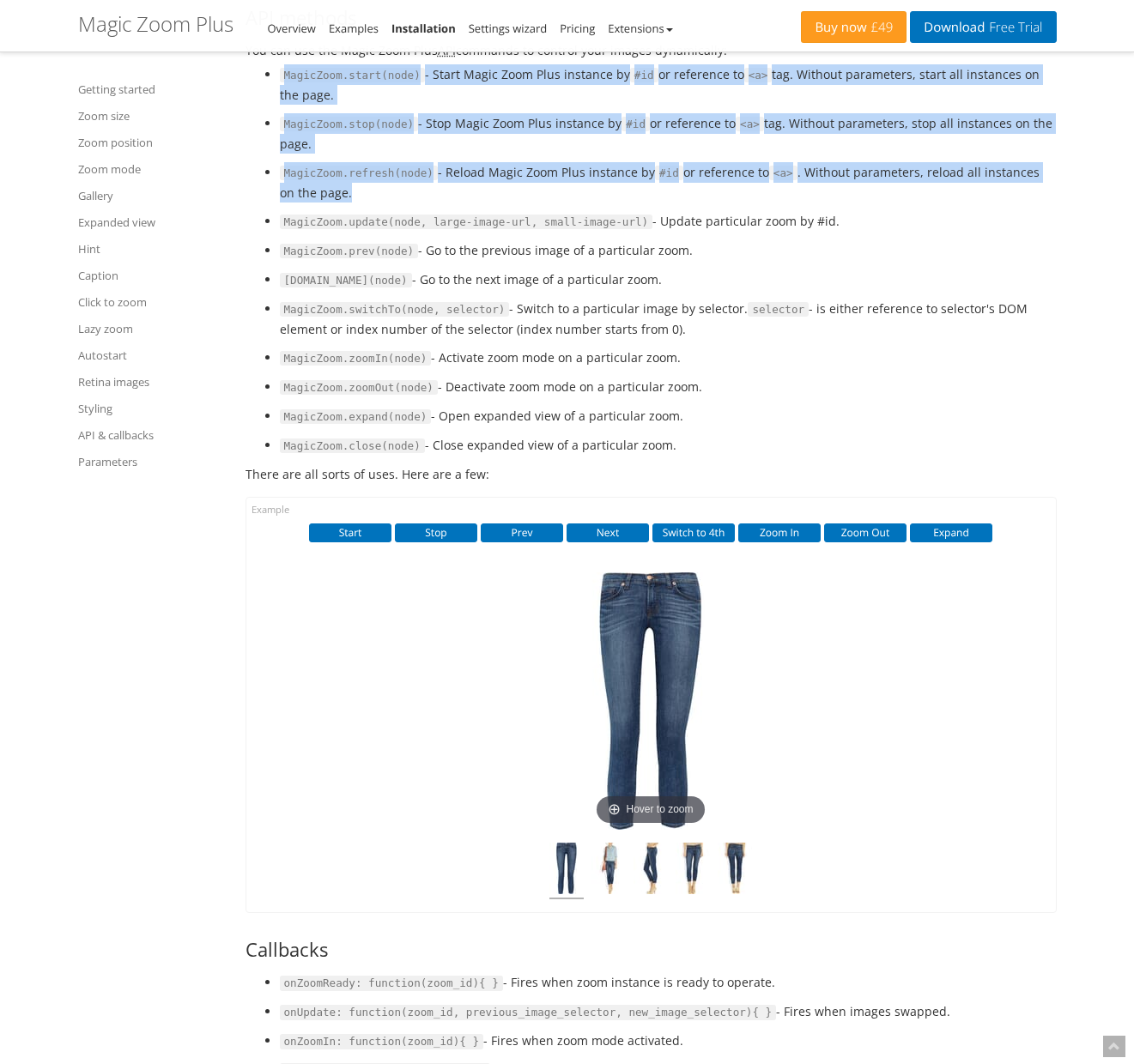
drag, startPoint x: 869, startPoint y: 314, endPoint x: 287, endPoint y: 198, distance: 593.4
click at [287, 198] on ul "MagicZoom.start(node) - Start Magic Zoom Plus instance by #id or reference to <…" at bounding box center [651, 260] width 811 height 392
click at [290, 83] on code "MagicZoom.start(node)" at bounding box center [352, 76] width 145 height 16
drag, startPoint x: 306, startPoint y: 201, endPoint x: 796, endPoint y: 321, distance: 504.5
click at [796, 321] on ul "MagicZoom.start(node) - Start Magic Zoom Plus instance by #id or reference to <…" at bounding box center [651, 260] width 811 height 392
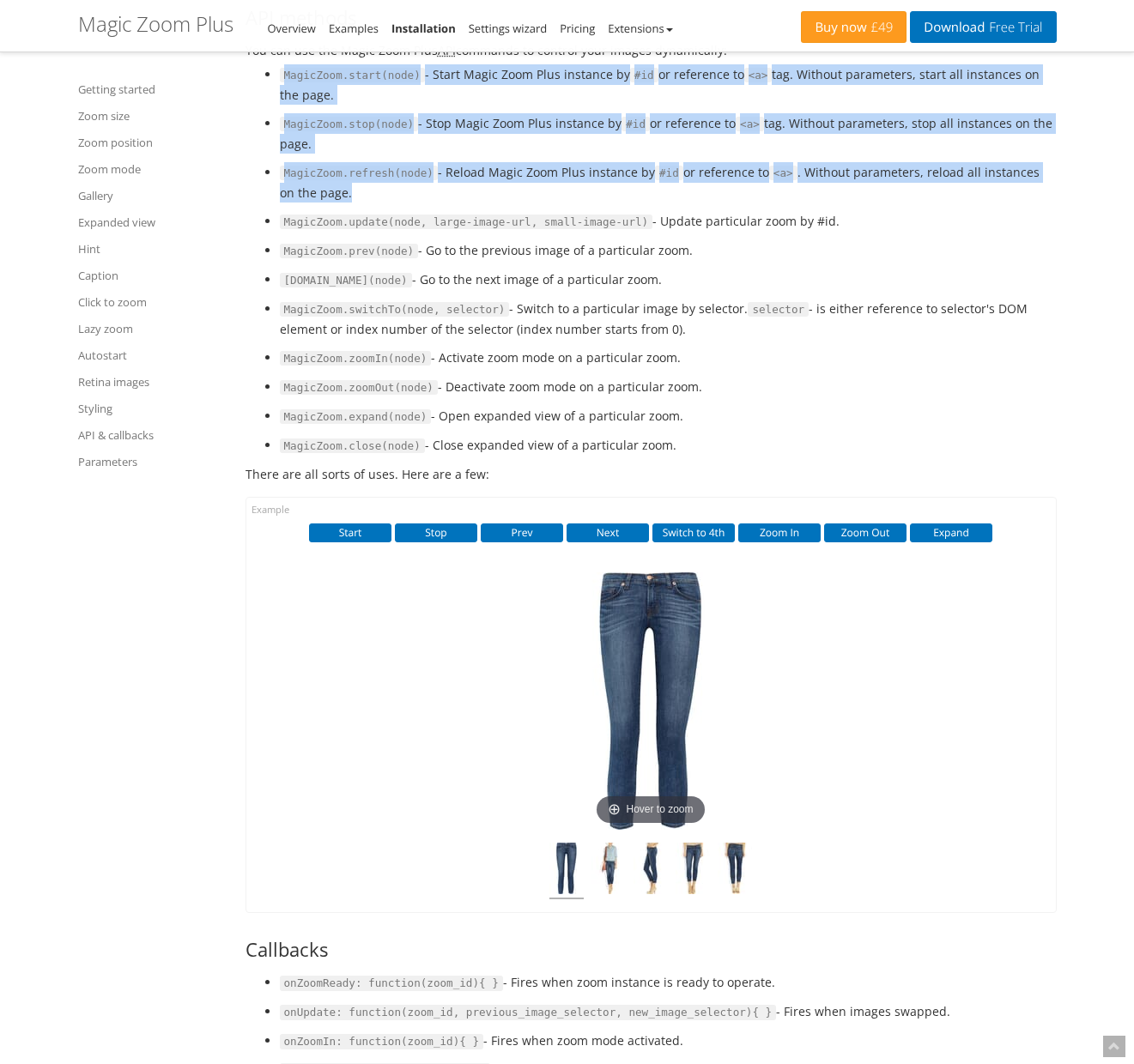
click at [796, 202] on li "MagicZoom.refresh(node) - Reload Magic Zoom Plus instance by #id or reference t…" at bounding box center [668, 182] width 777 height 40
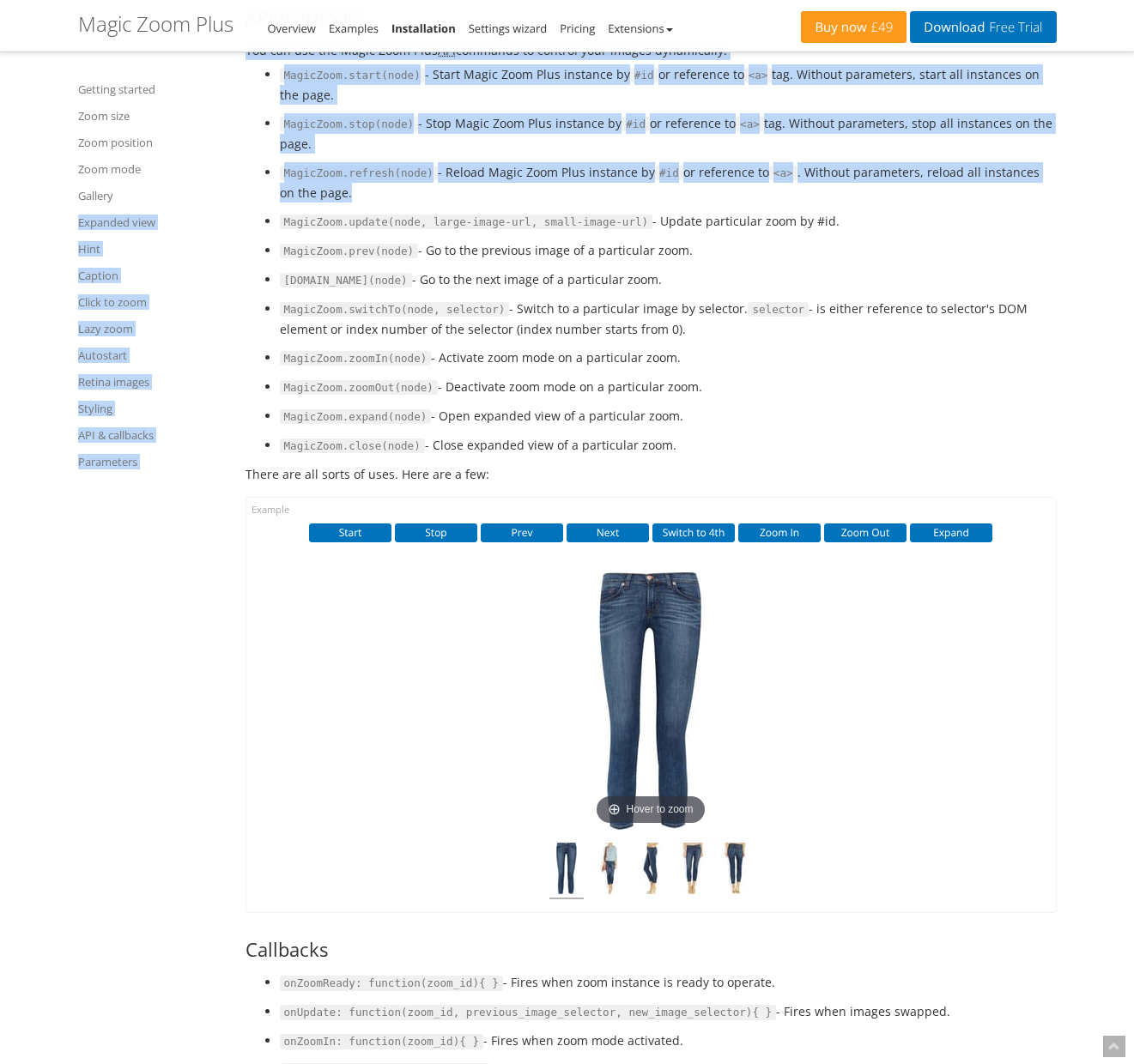
drag, startPoint x: 866, startPoint y: 318, endPoint x: 222, endPoint y: 190, distance: 656.6
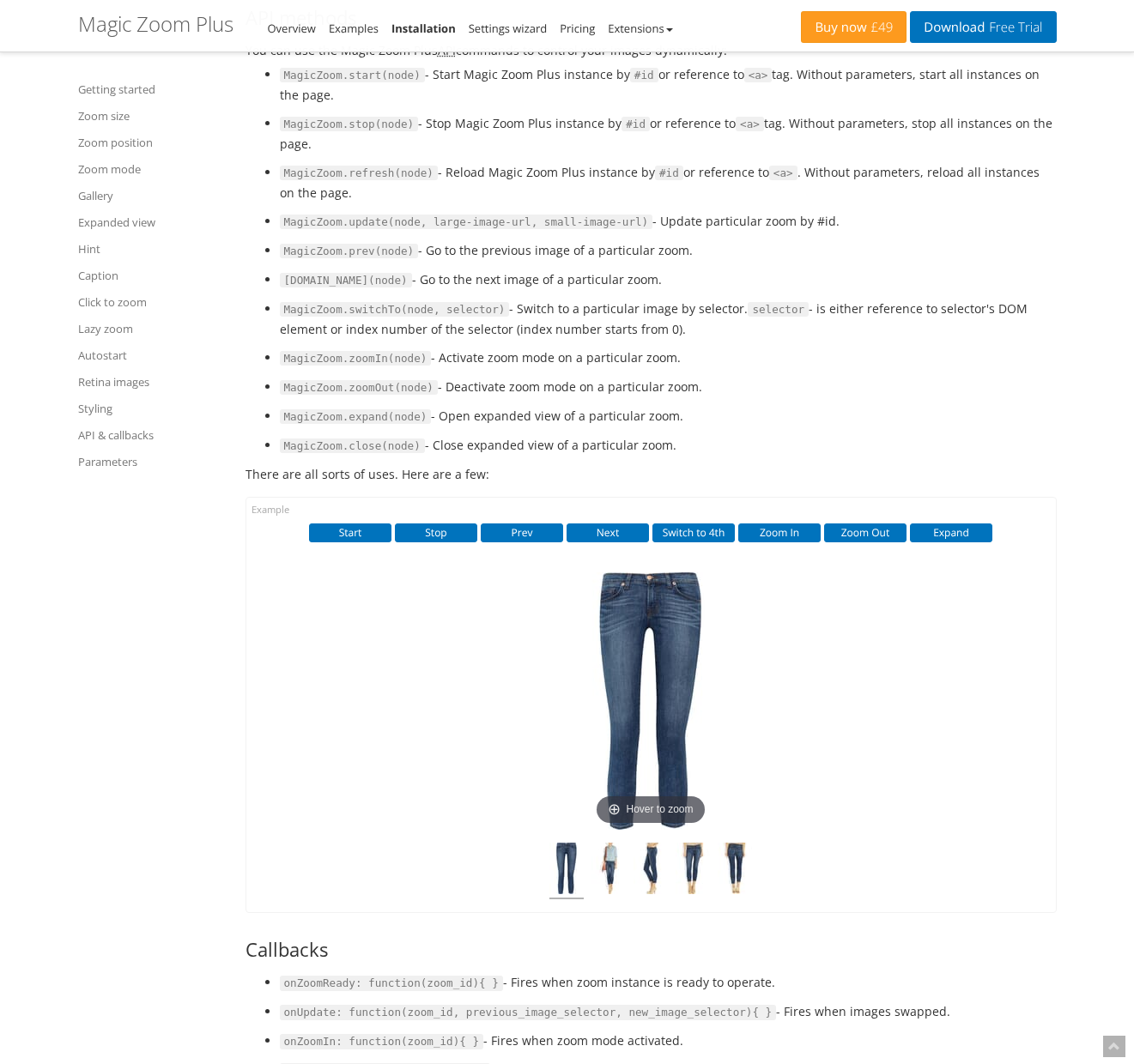
click at [286, 83] on code "MagicZoom.start(node)" at bounding box center [352, 76] width 145 height 16
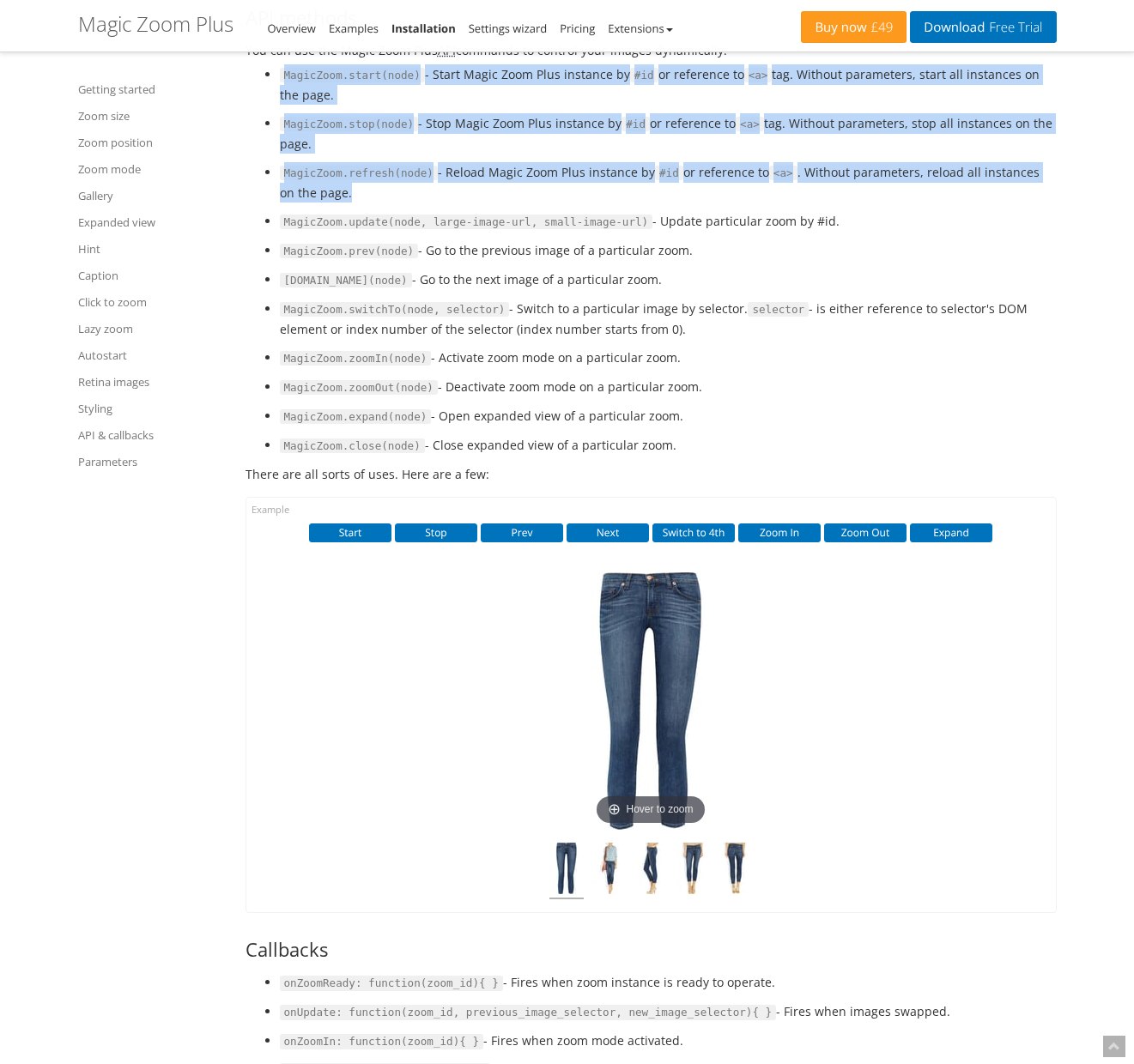
drag, startPoint x: 286, startPoint y: 201, endPoint x: 932, endPoint y: 322, distance: 657.2
click at [932, 322] on ul "MagicZoom.start(node) - Start Magic Zoom Plus instance by #id or reference to <…" at bounding box center [651, 260] width 811 height 392
copy ul "MagicZoom.start(node) - Start Magic Zoom Plus instance by #id or reference to <…"
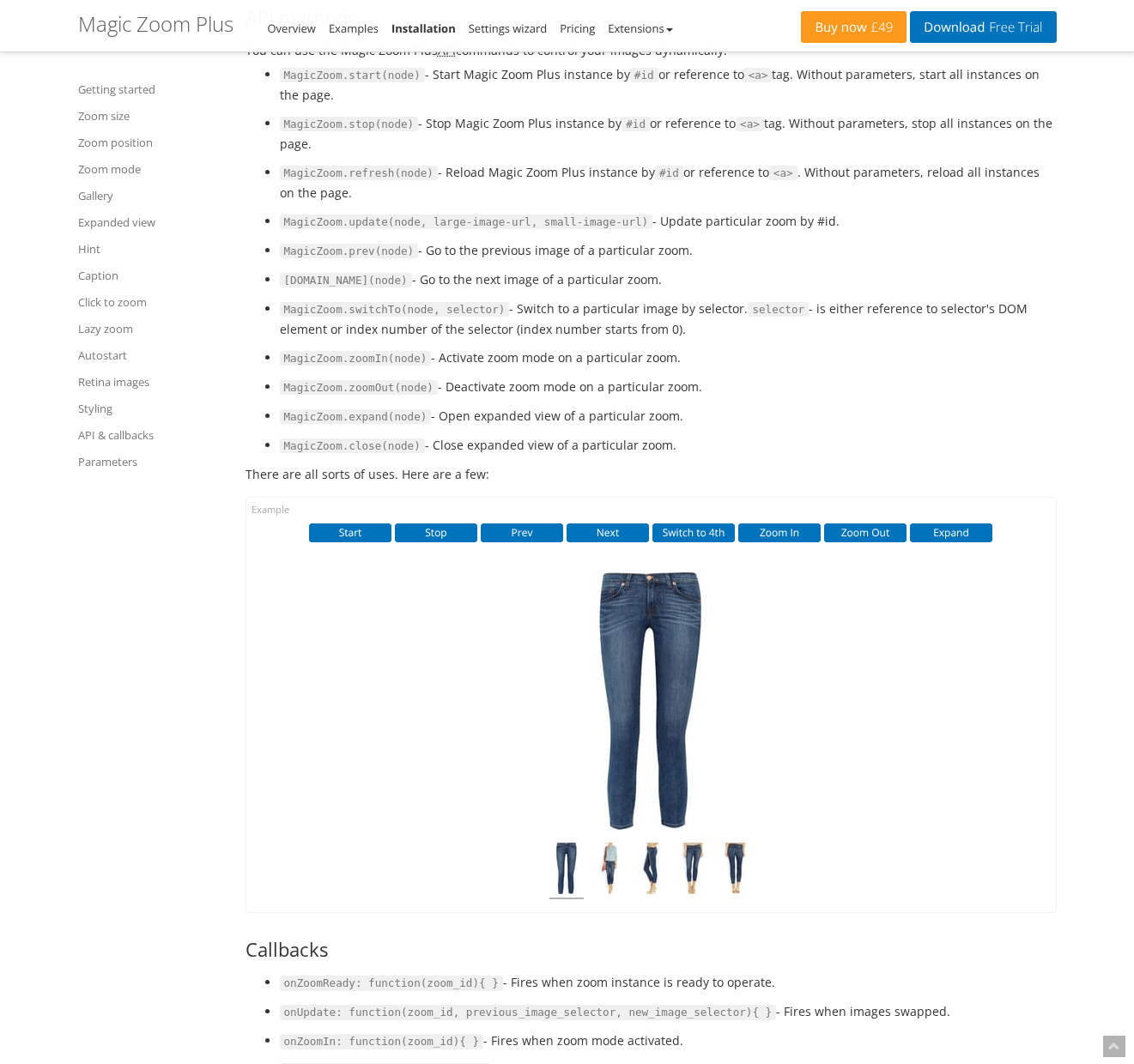
click at [306, 836] on div "Start Stop Prev Next Switch to 4th Zoom In Zoom Out Expand Click to expand" at bounding box center [651, 705] width 810 height 414
click at [613, 899] on img at bounding box center [608, 870] width 34 height 57
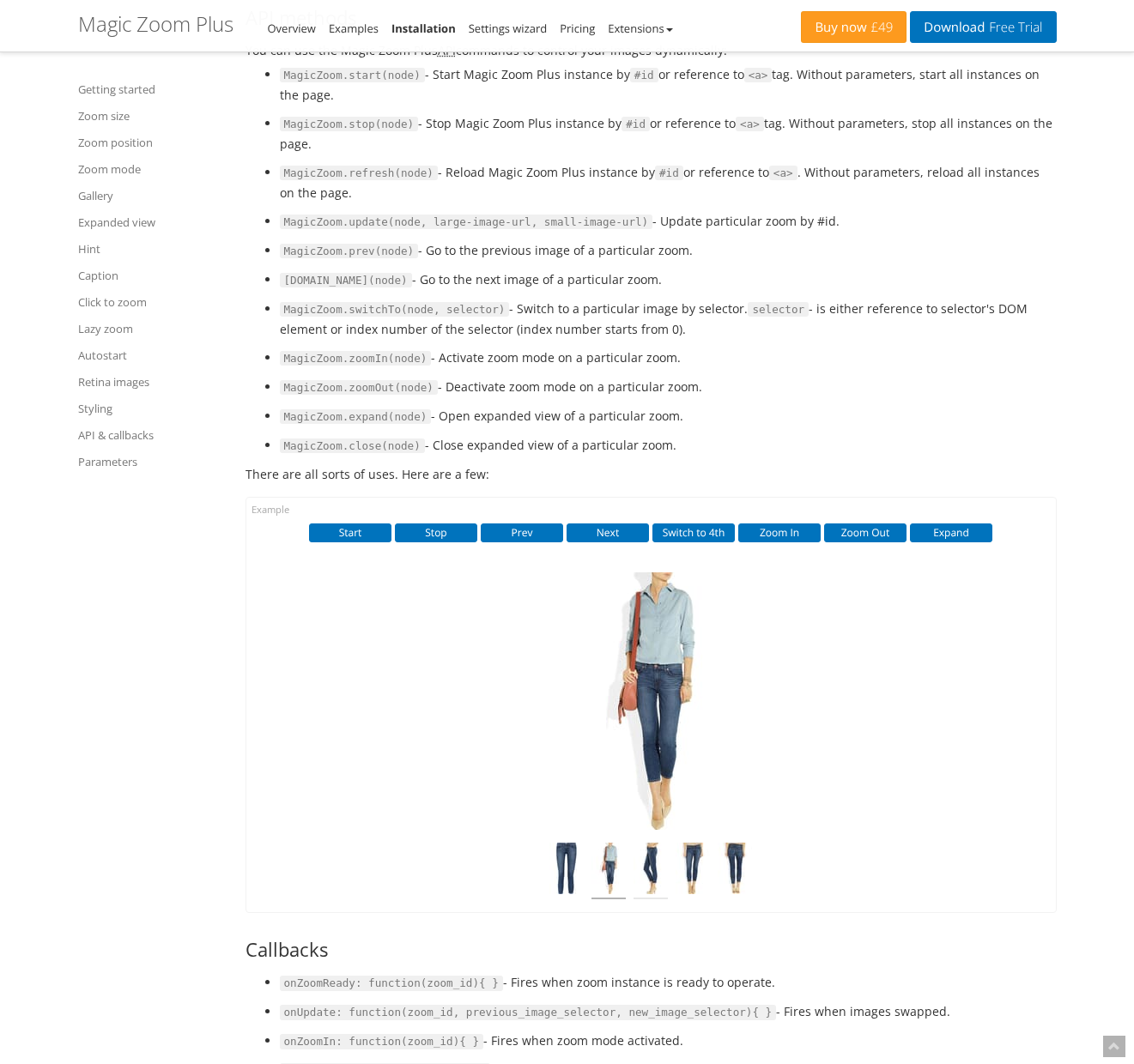
click at [646, 899] on img at bounding box center [650, 870] width 34 height 57
click at [705, 899] on img at bounding box center [692, 870] width 34 height 57
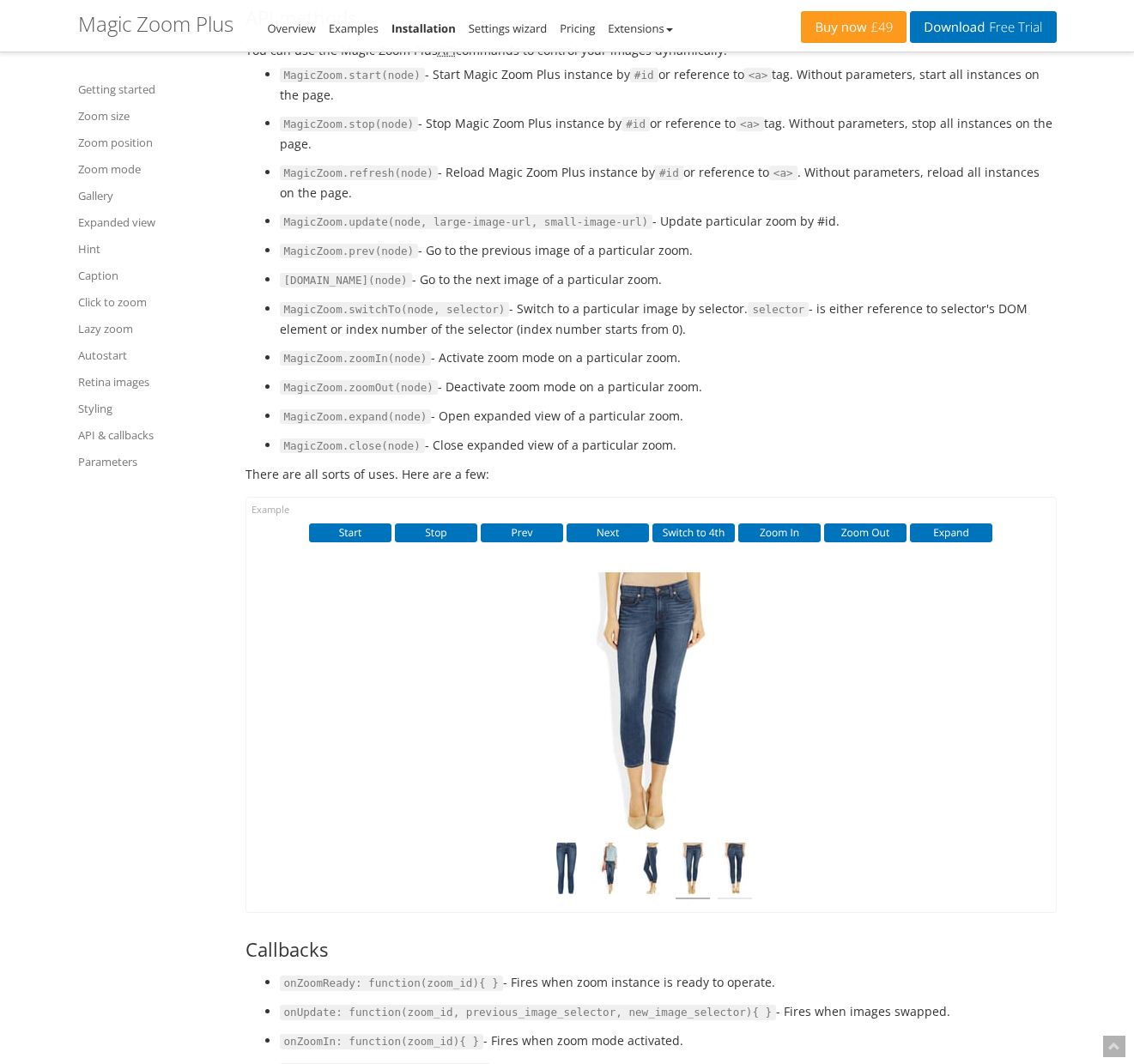
click at [741, 899] on img at bounding box center [734, 870] width 34 height 57
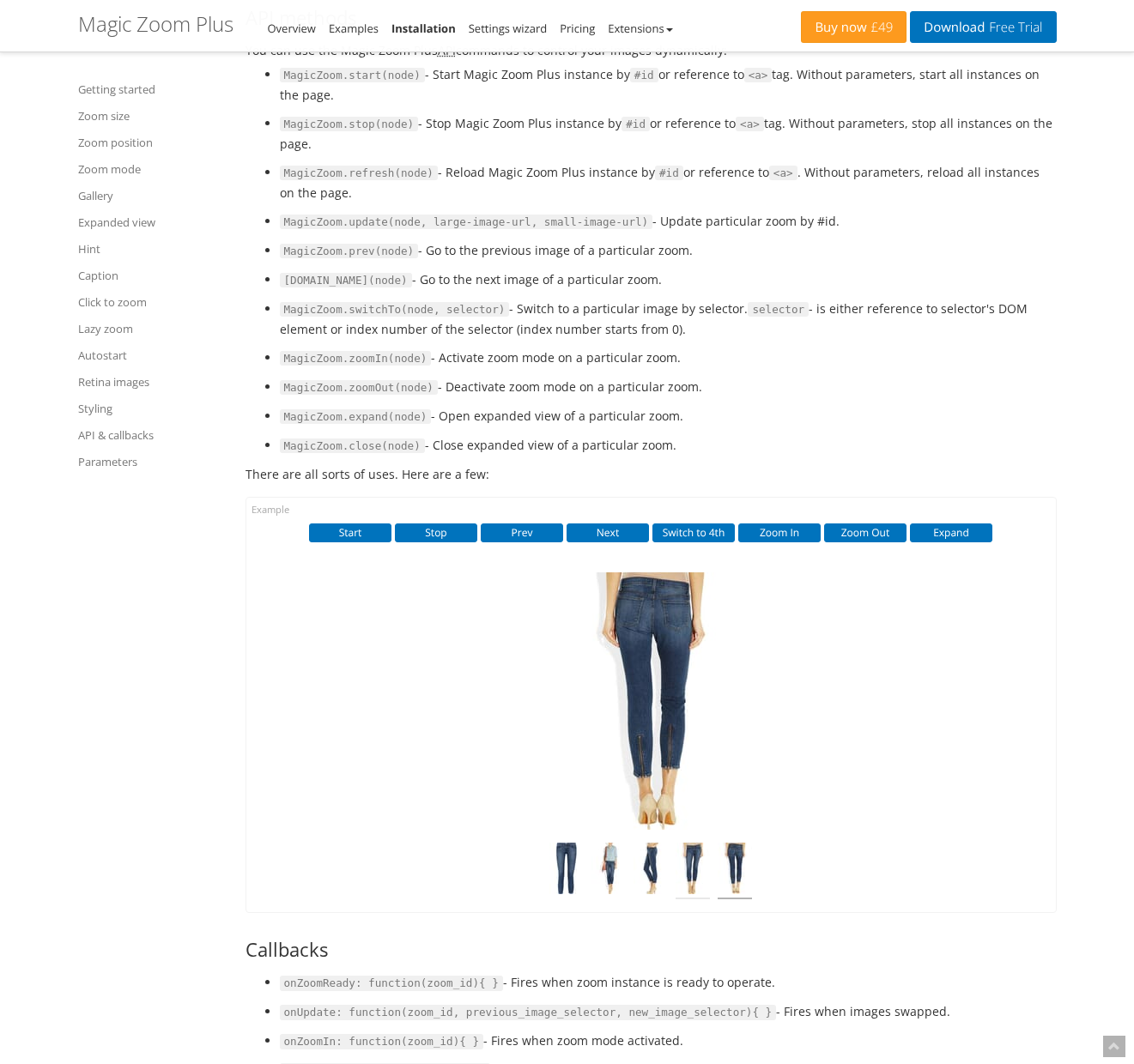
click at [704, 899] on img at bounding box center [692, 870] width 34 height 57
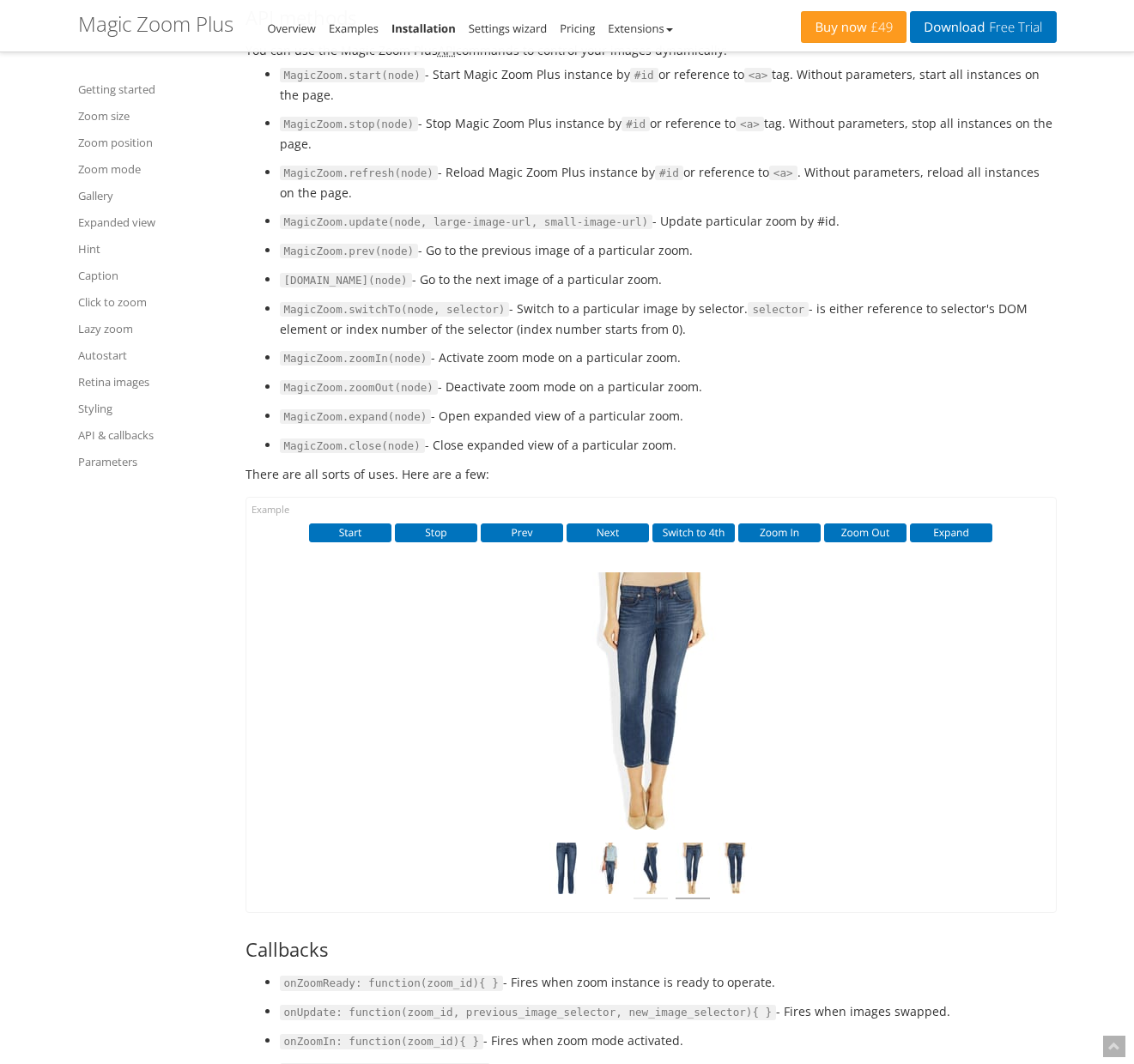
click at [661, 899] on img at bounding box center [650, 870] width 34 height 57
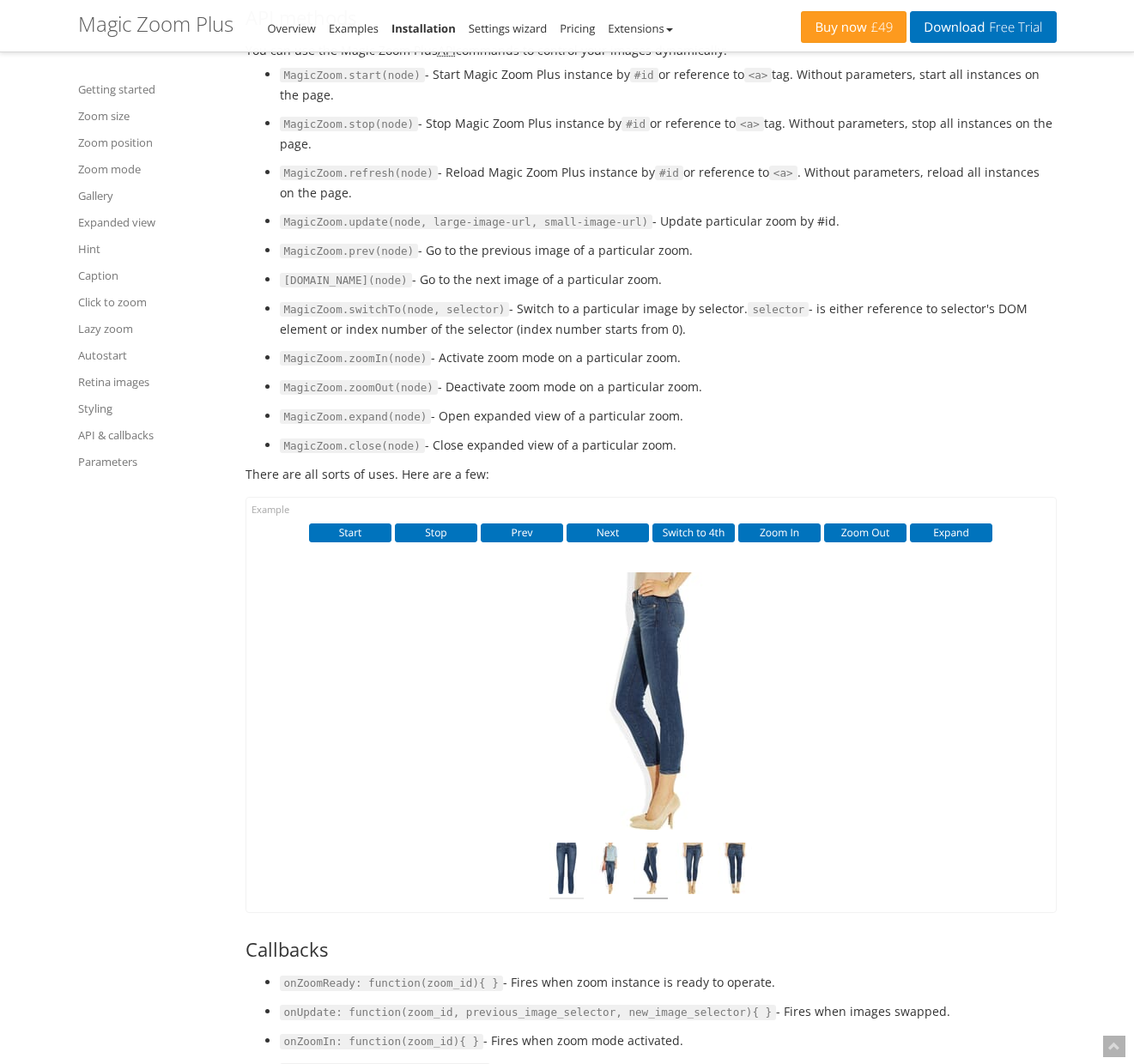
click at [581, 899] on img at bounding box center [566, 870] width 34 height 57
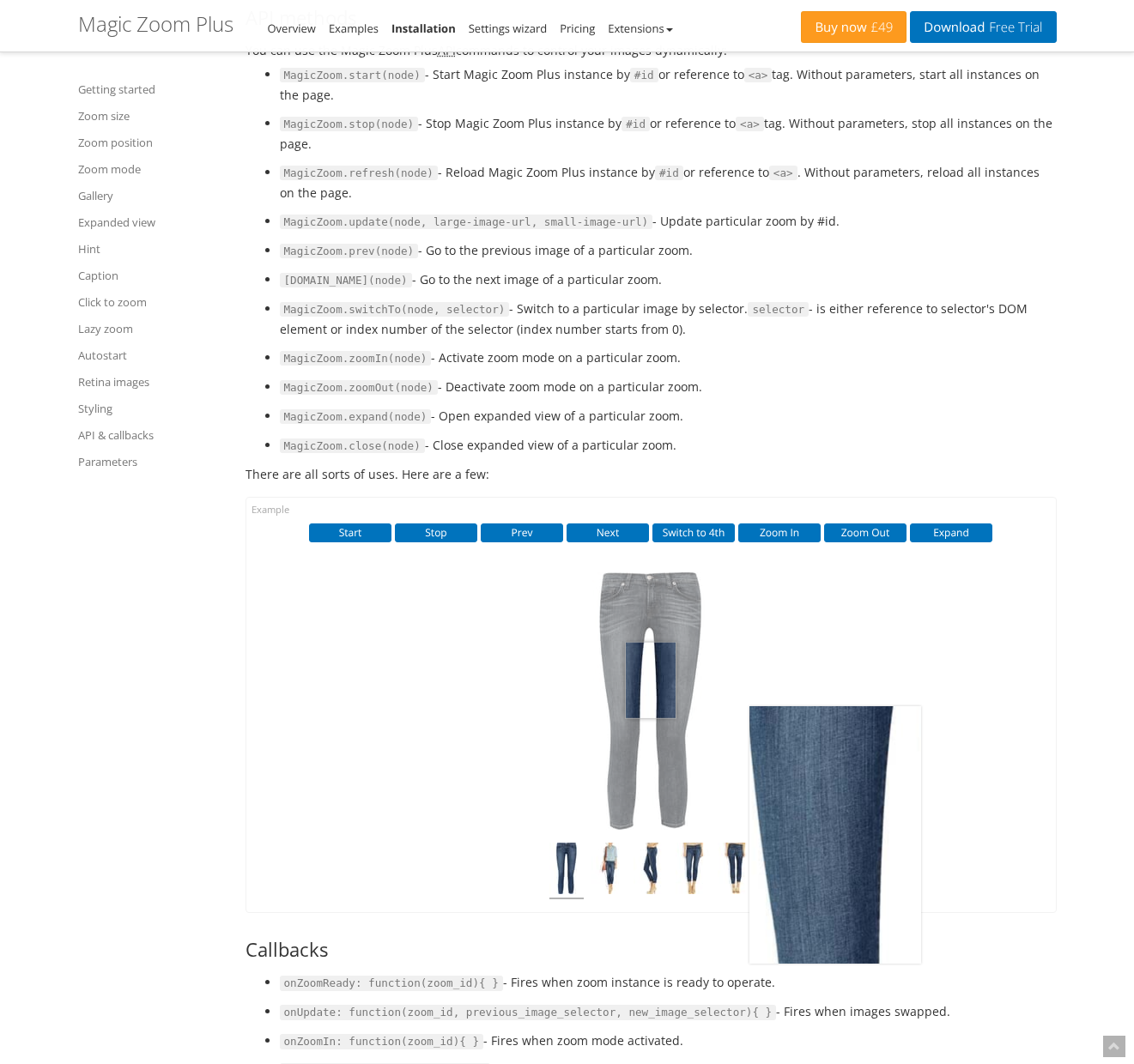
drag, startPoint x: 612, startPoint y: 813, endPoint x: 656, endPoint y: 815, distance: 44.0
click at [656, 815] on img at bounding box center [650, 700] width 172 height 257
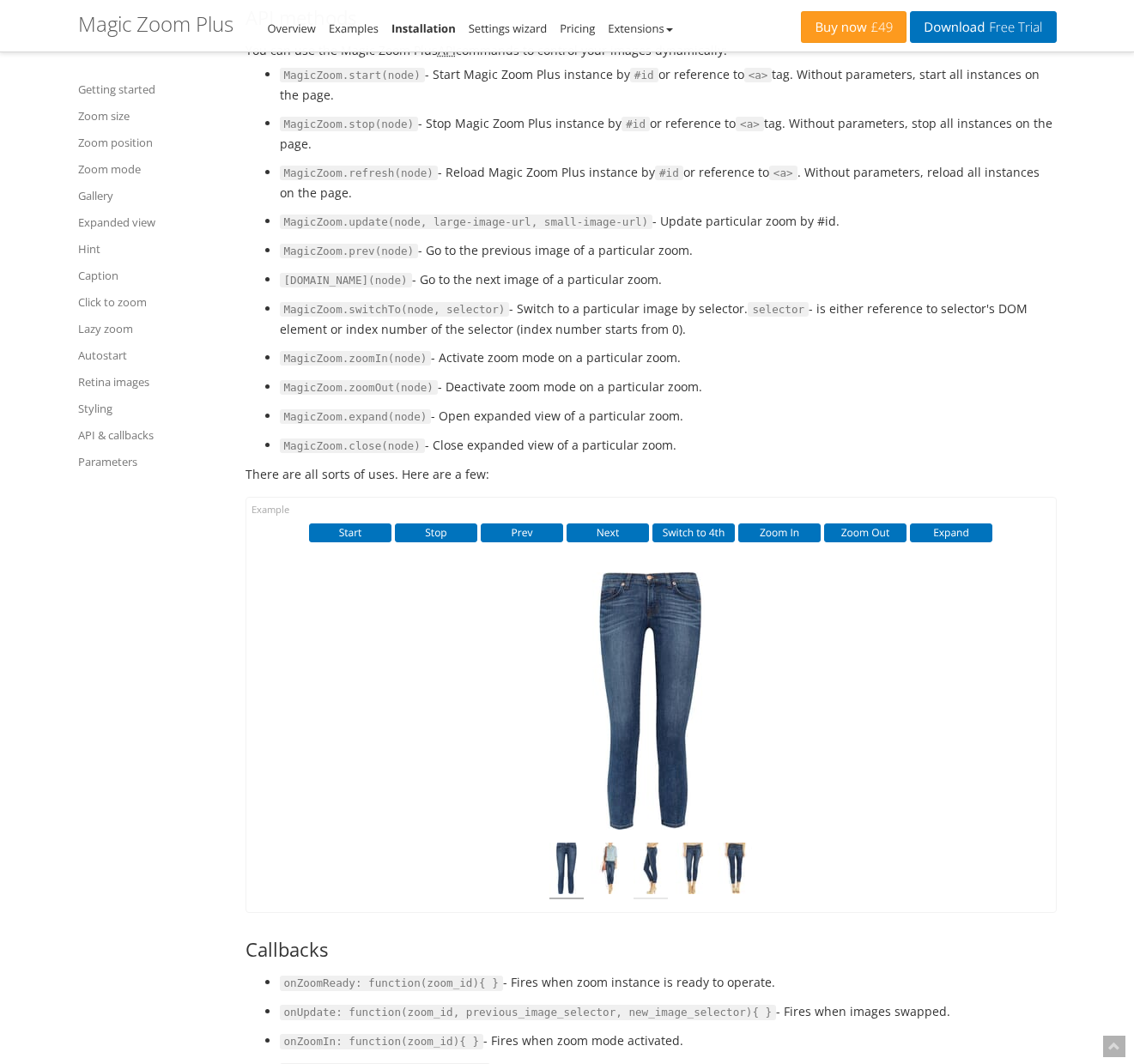
click at [646, 899] on img at bounding box center [650, 870] width 34 height 57
